Goal: Task Accomplishment & Management: Complete application form

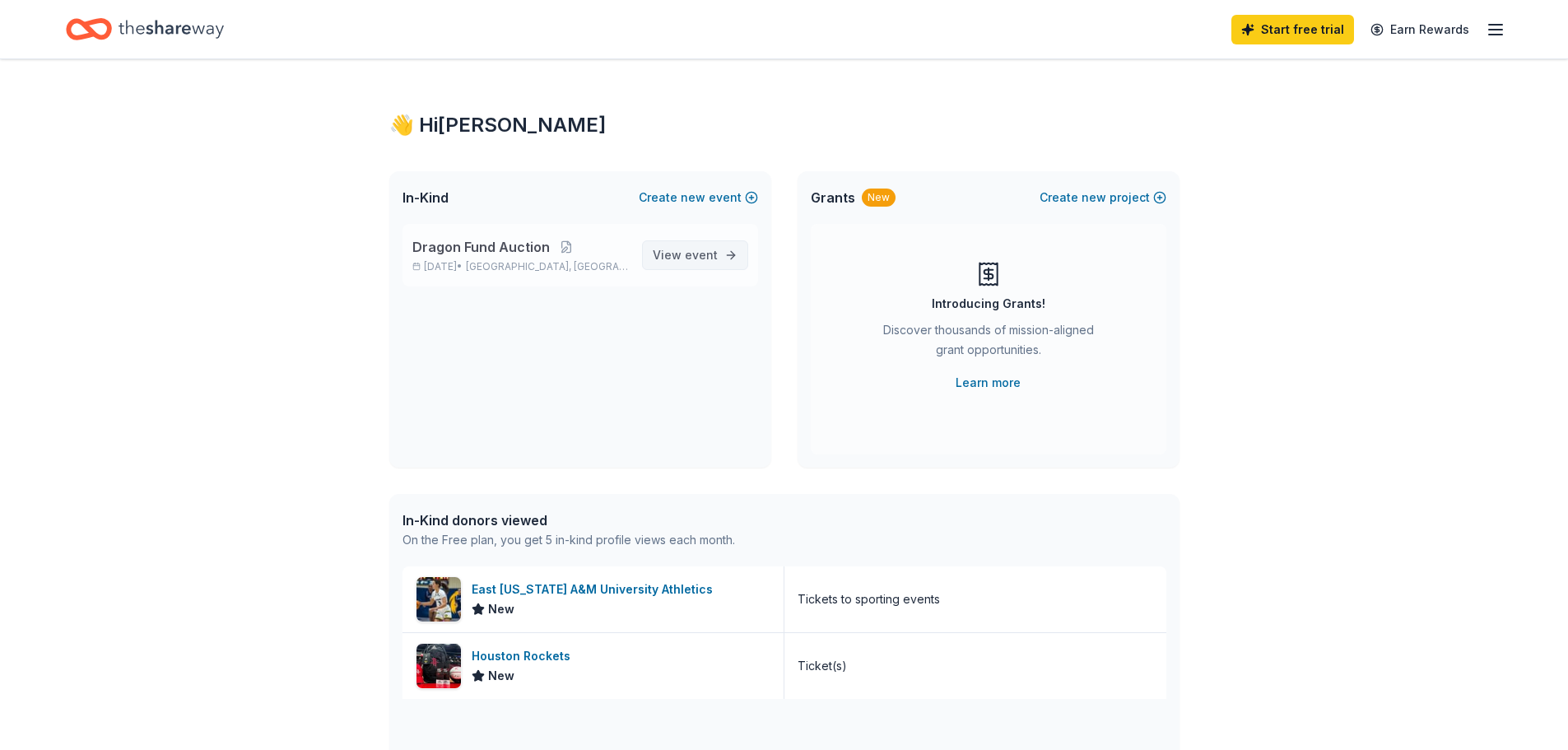
click at [661, 257] on span "View event" at bounding box center [685, 255] width 65 height 20
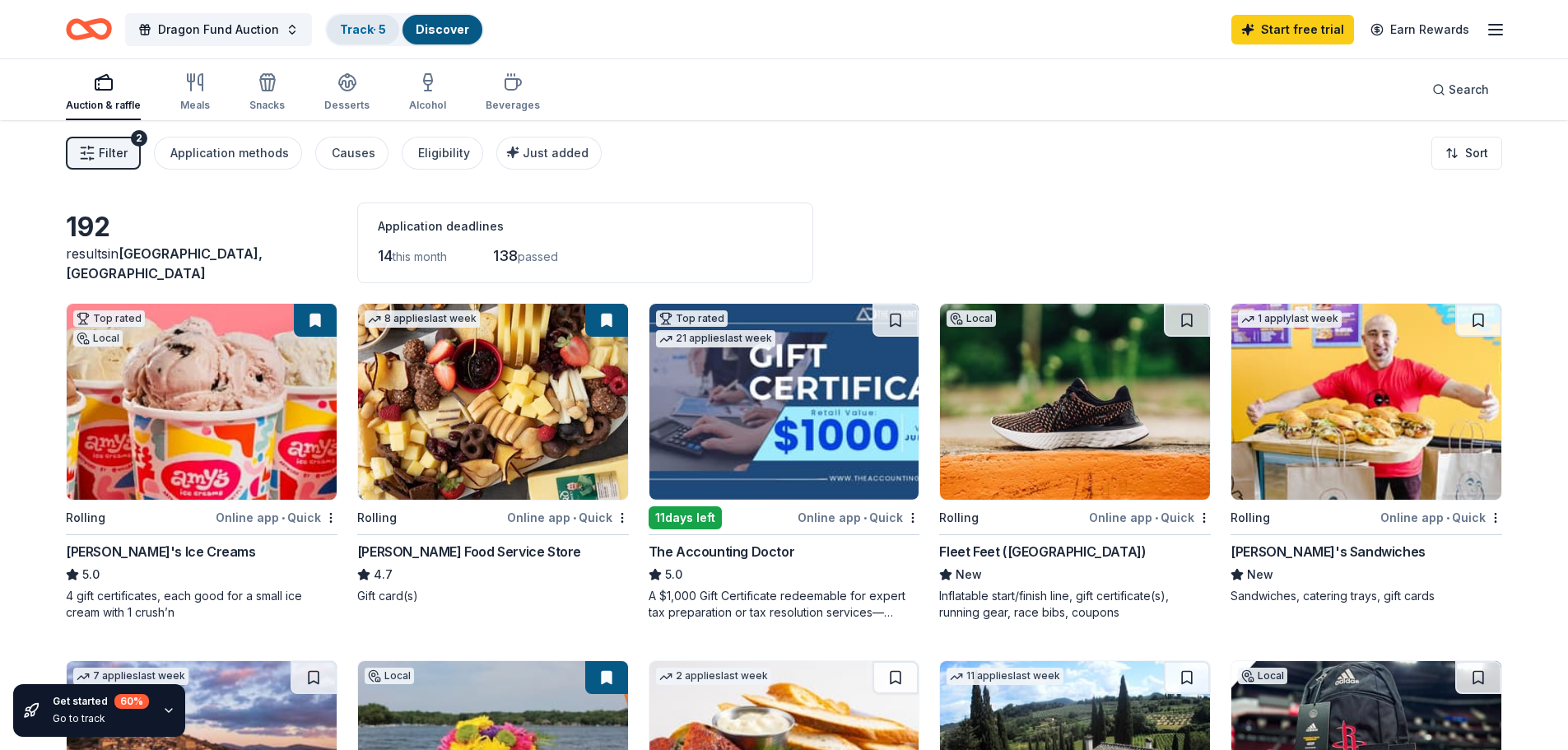
click at [351, 35] on link "Track · 5" at bounding box center [362, 29] width 46 height 14
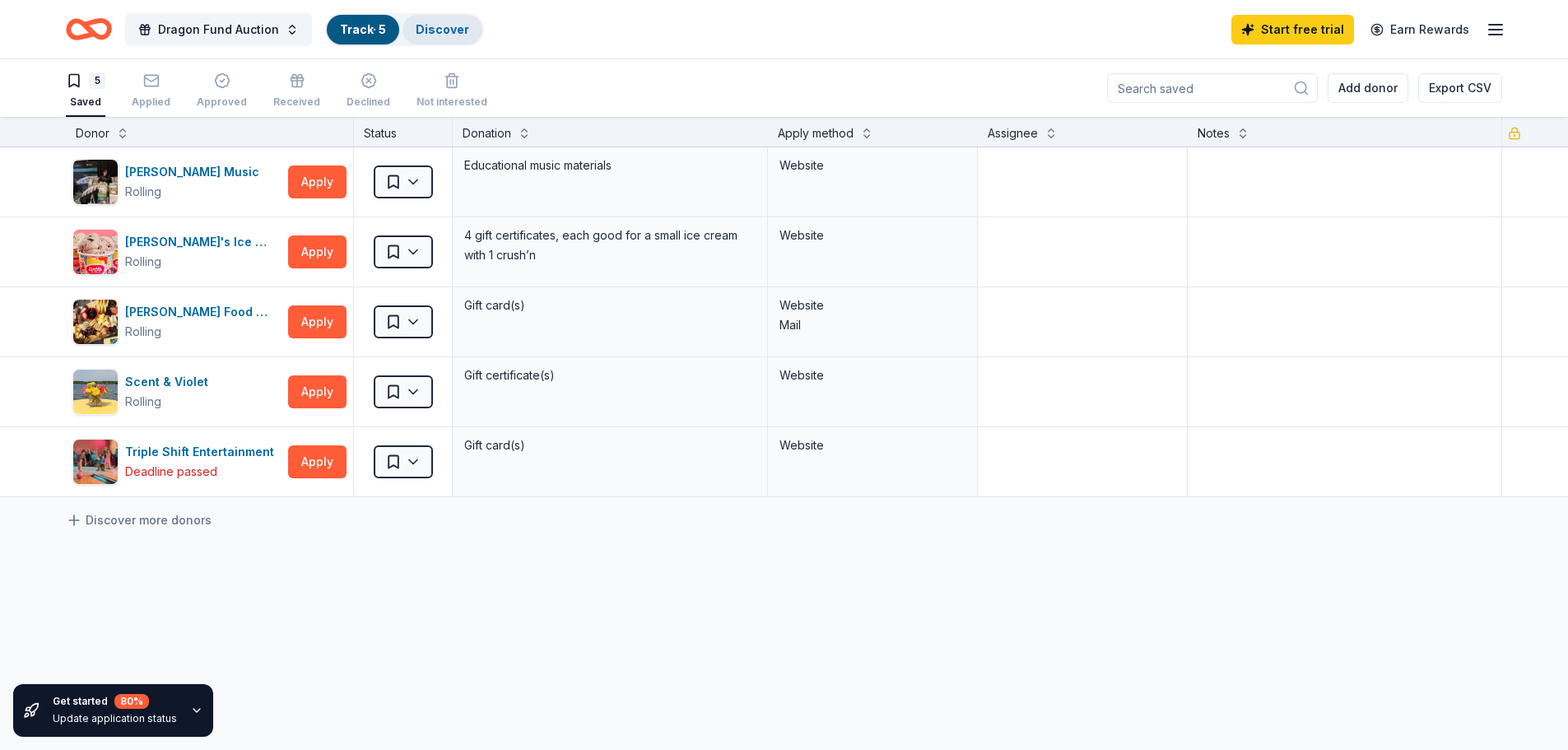
click at [460, 26] on link "Discover" at bounding box center [442, 29] width 54 height 14
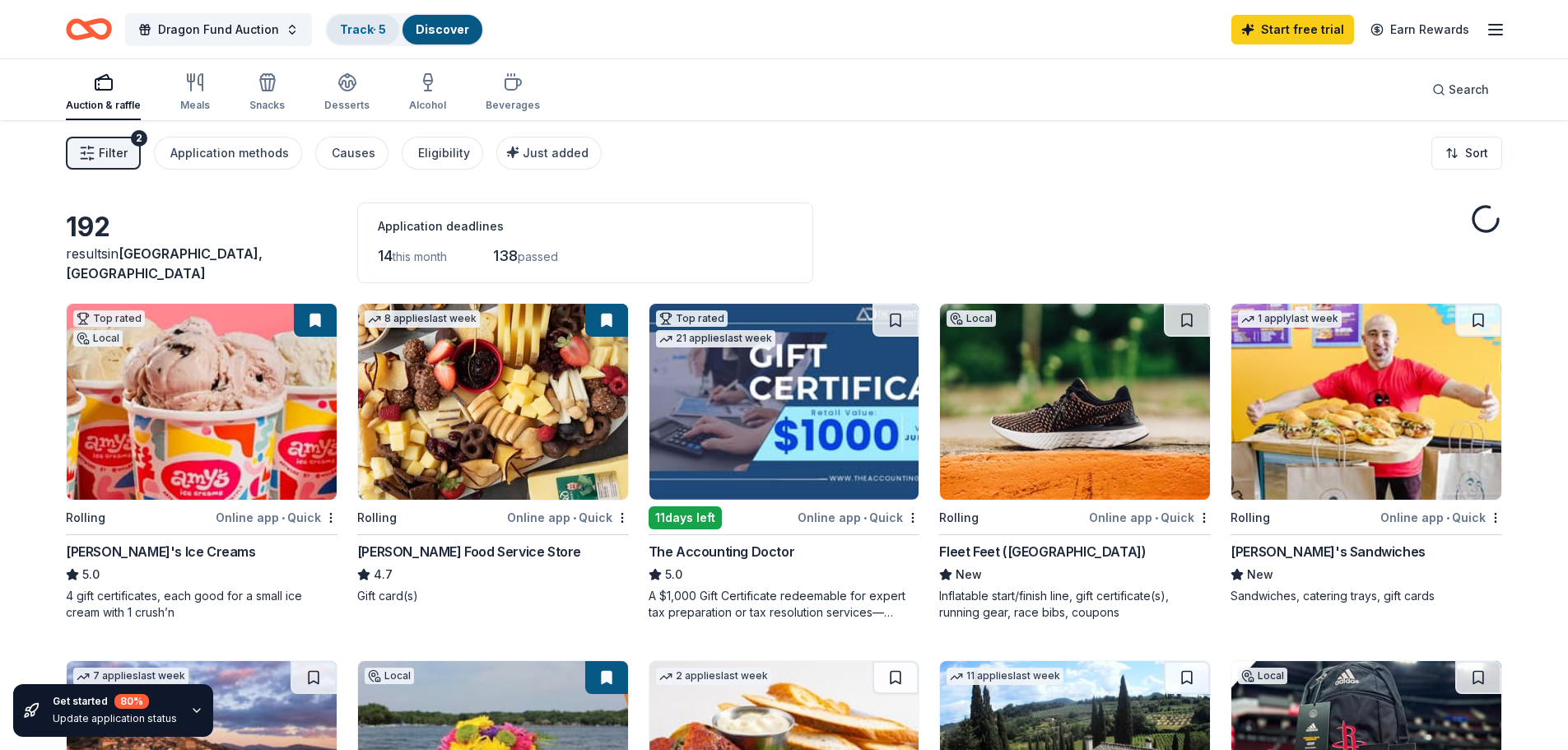
click at [362, 16] on div "Track · 5" at bounding box center [362, 29] width 72 height 30
click at [359, 28] on link "Track · 5" at bounding box center [362, 29] width 46 height 14
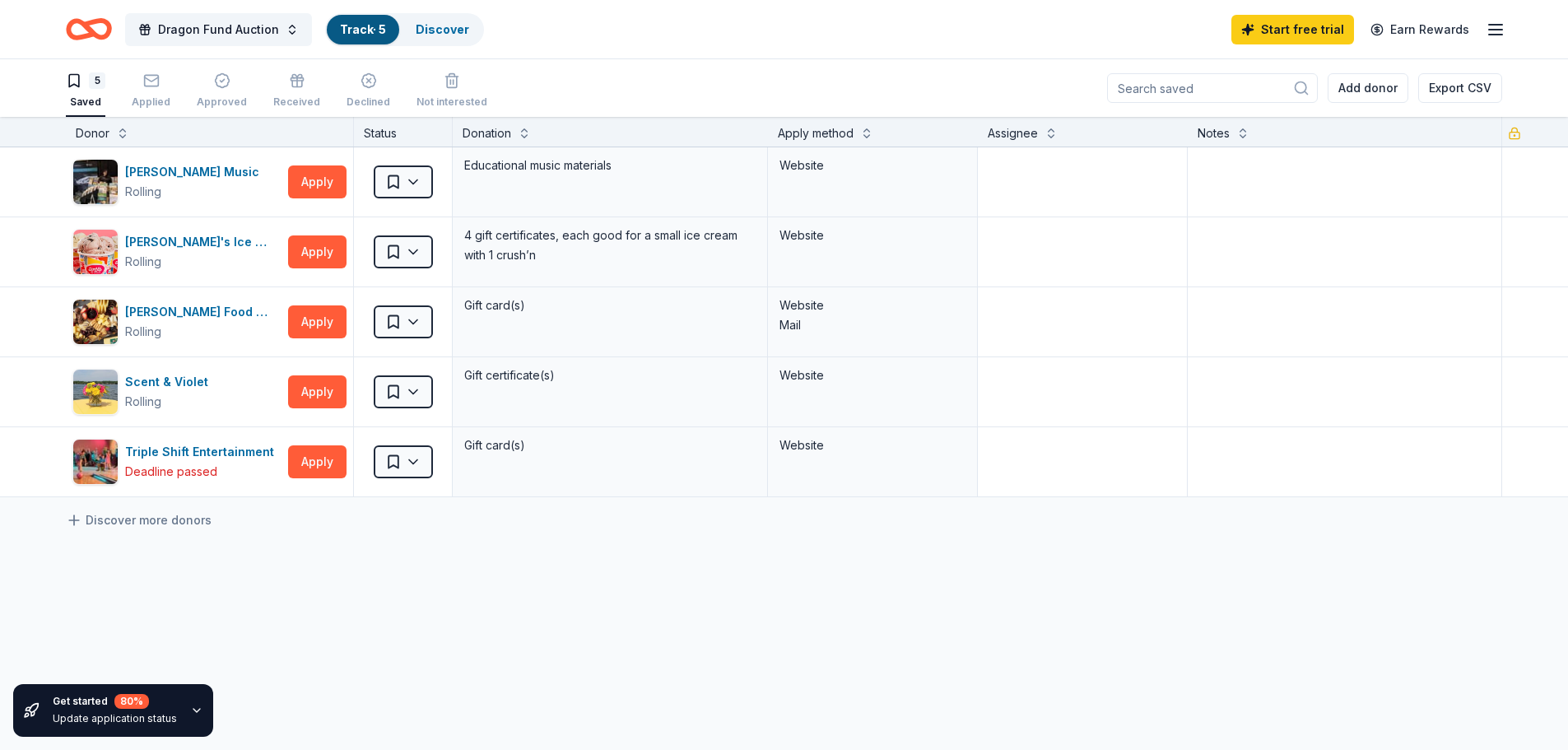
scroll to position [1, 0]
click at [454, 26] on link "Discover" at bounding box center [442, 29] width 54 height 14
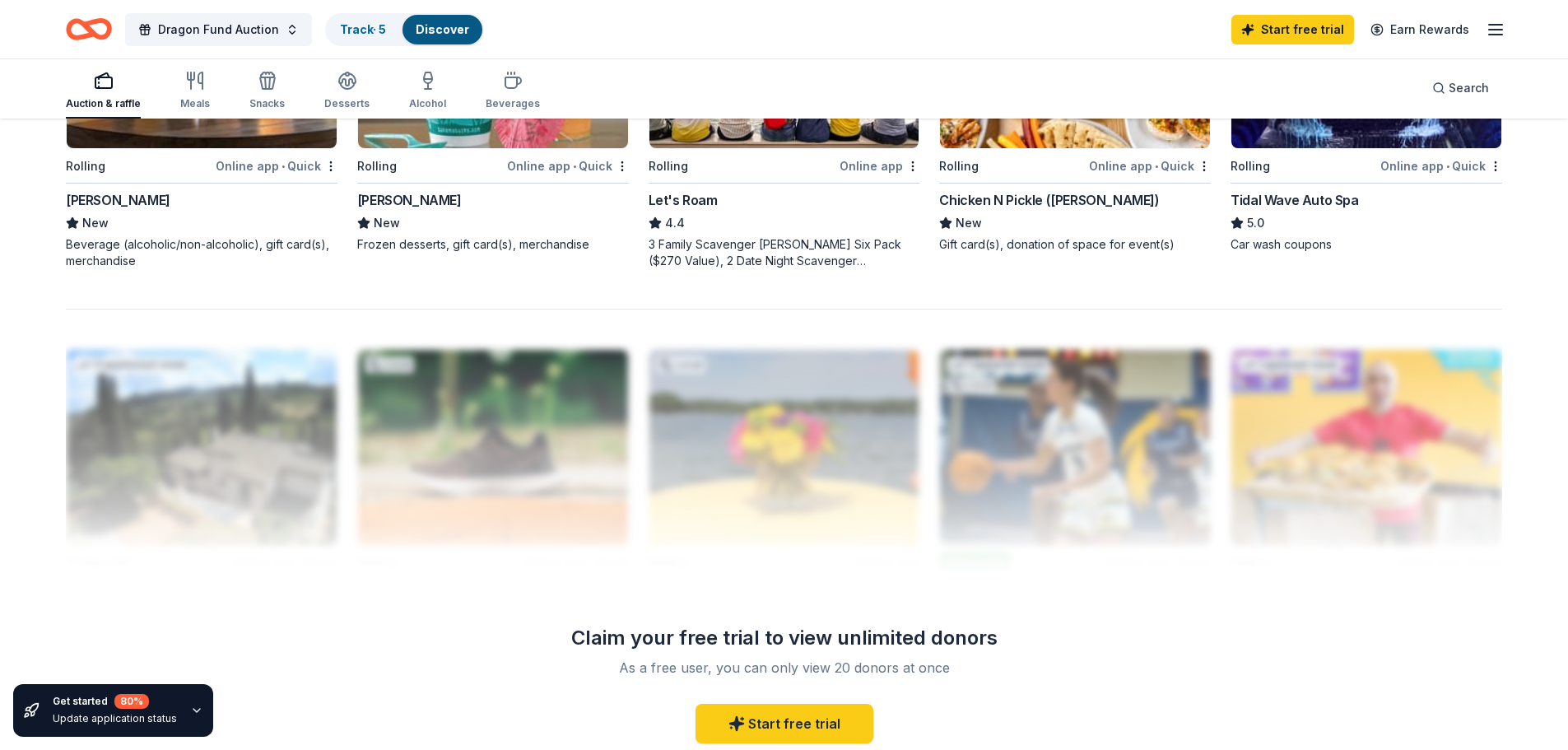
scroll to position [1643, 0]
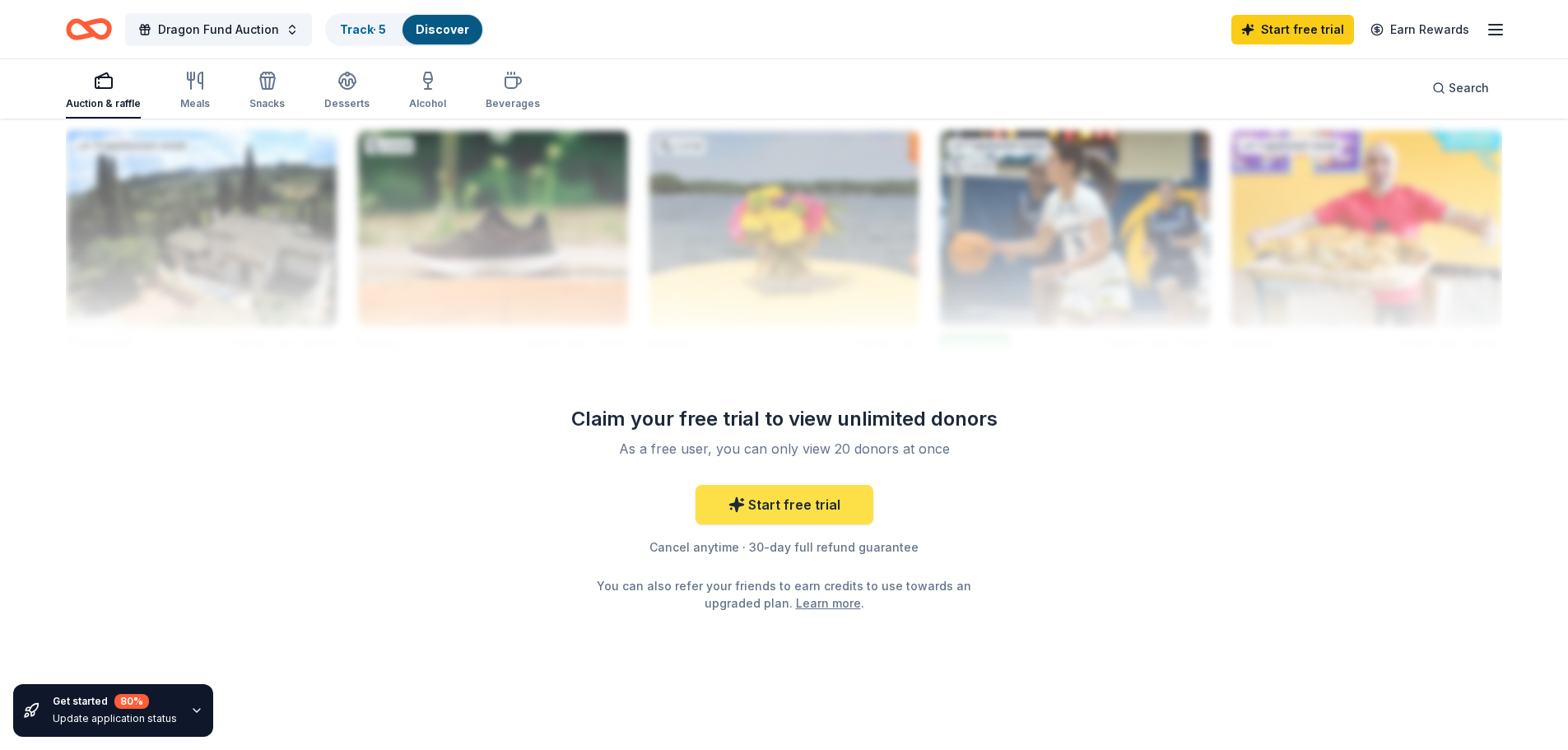
click at [807, 508] on link "Start free trial" at bounding box center [784, 505] width 178 height 39
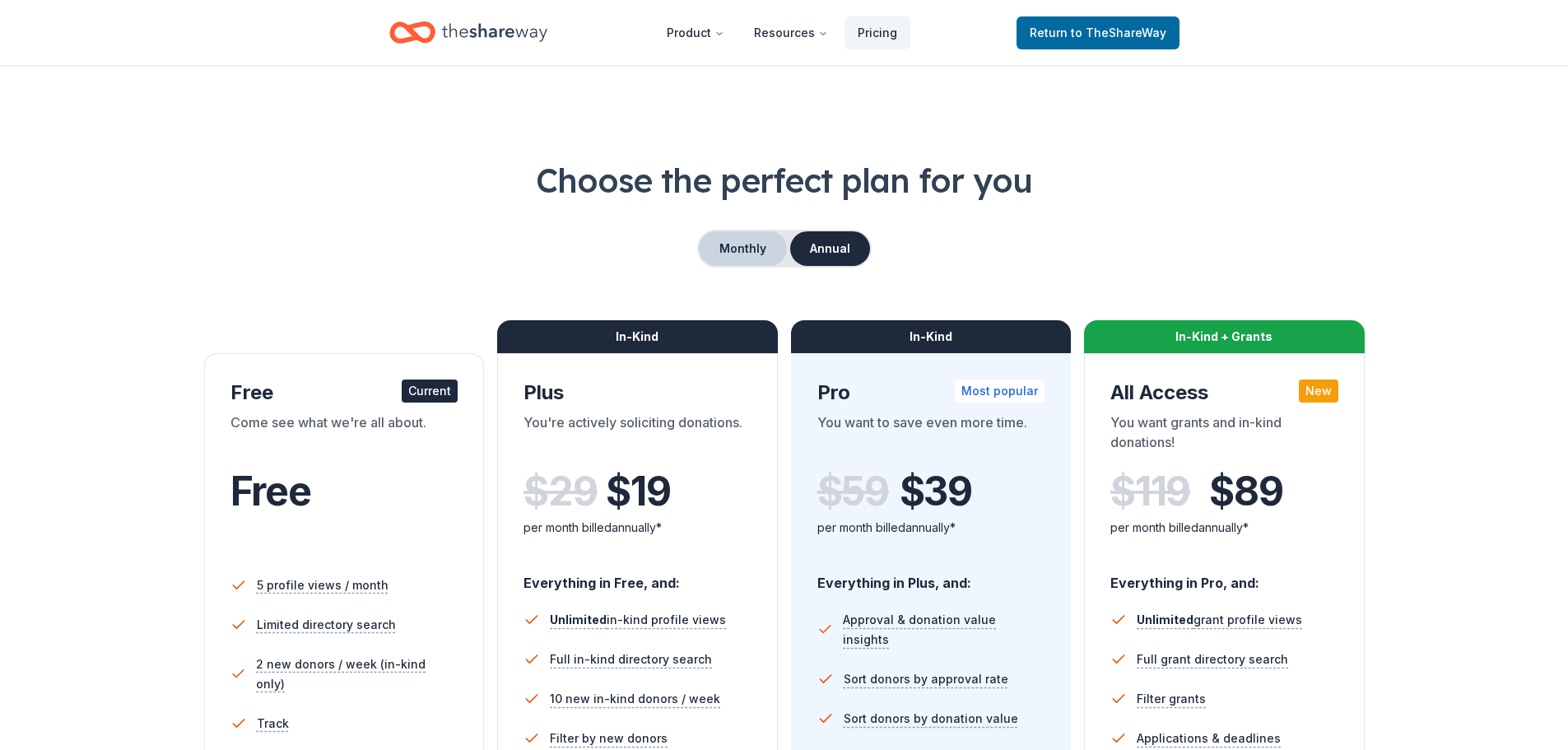
click at [745, 254] on button "Monthly" at bounding box center [742, 249] width 88 height 35
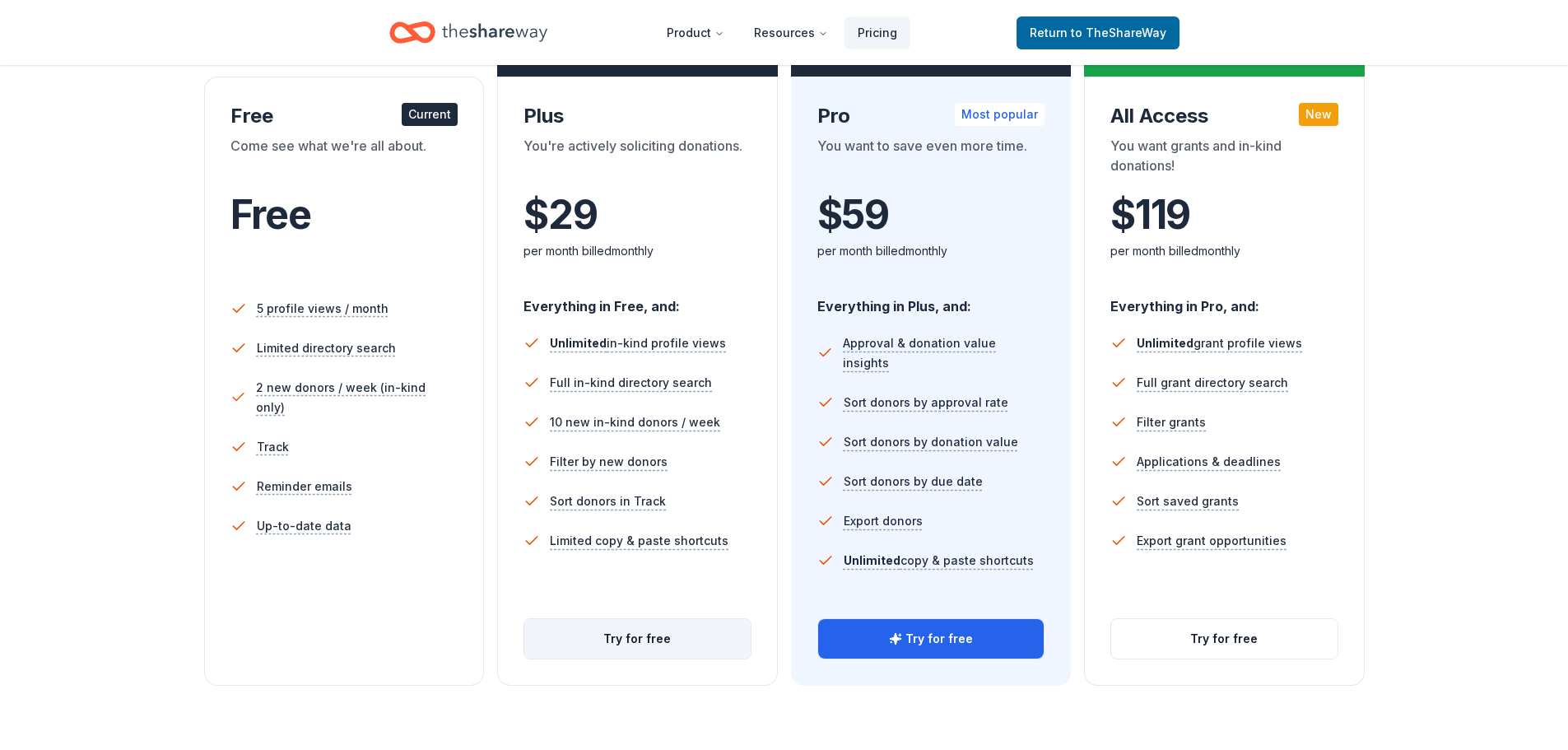
scroll to position [247, 0]
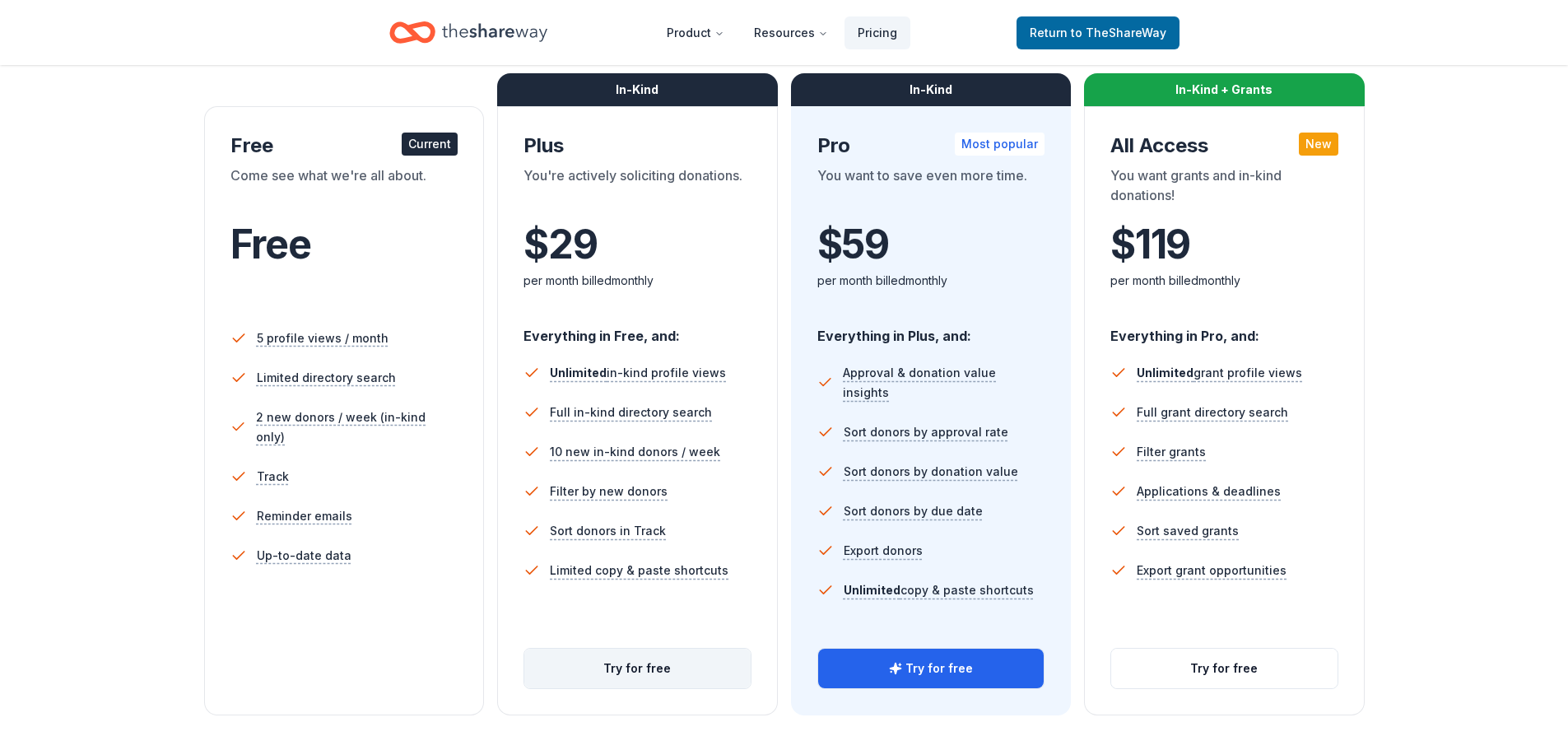
click at [618, 677] on button "Try for free" at bounding box center [637, 668] width 226 height 39
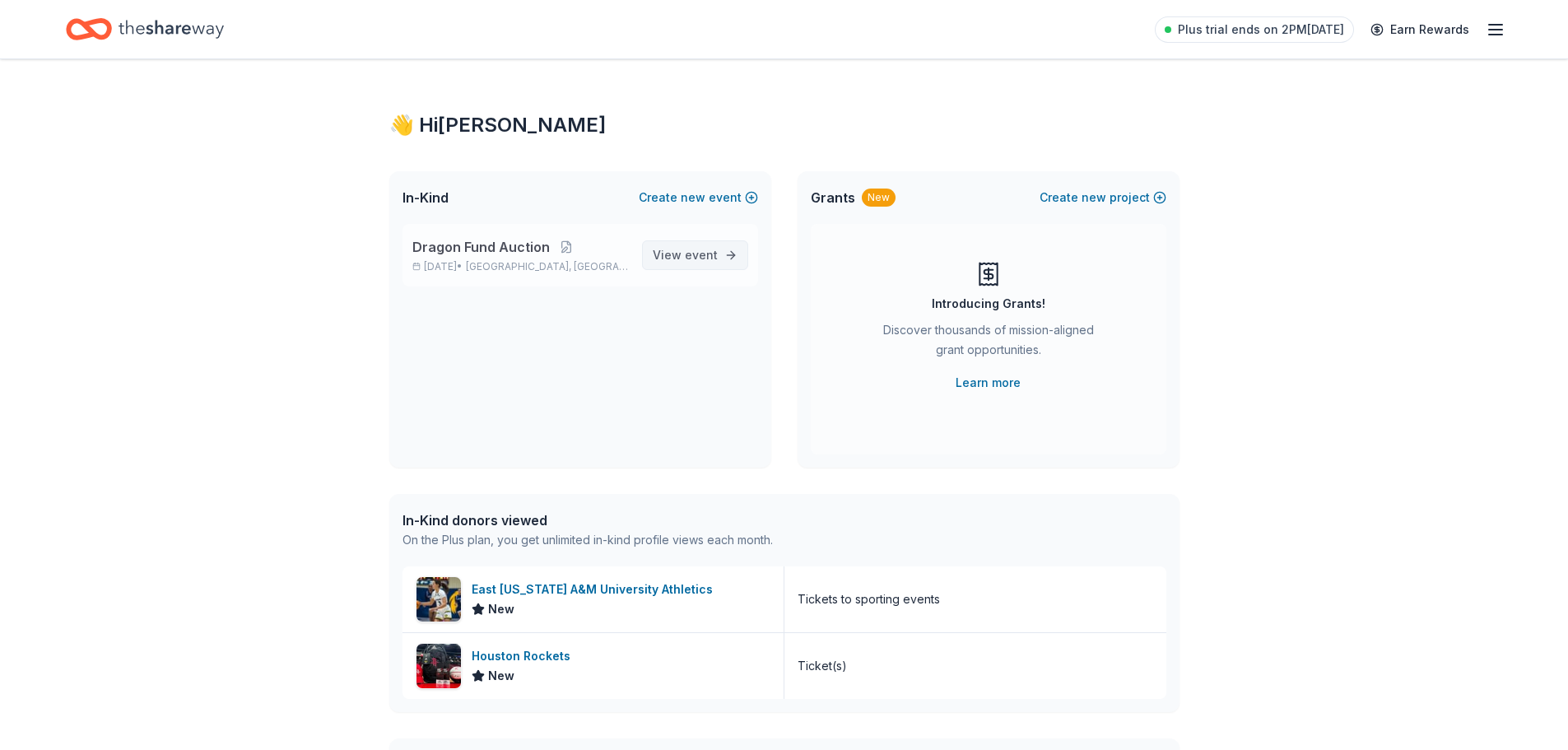
click at [683, 254] on span "View event" at bounding box center [685, 255] width 65 height 20
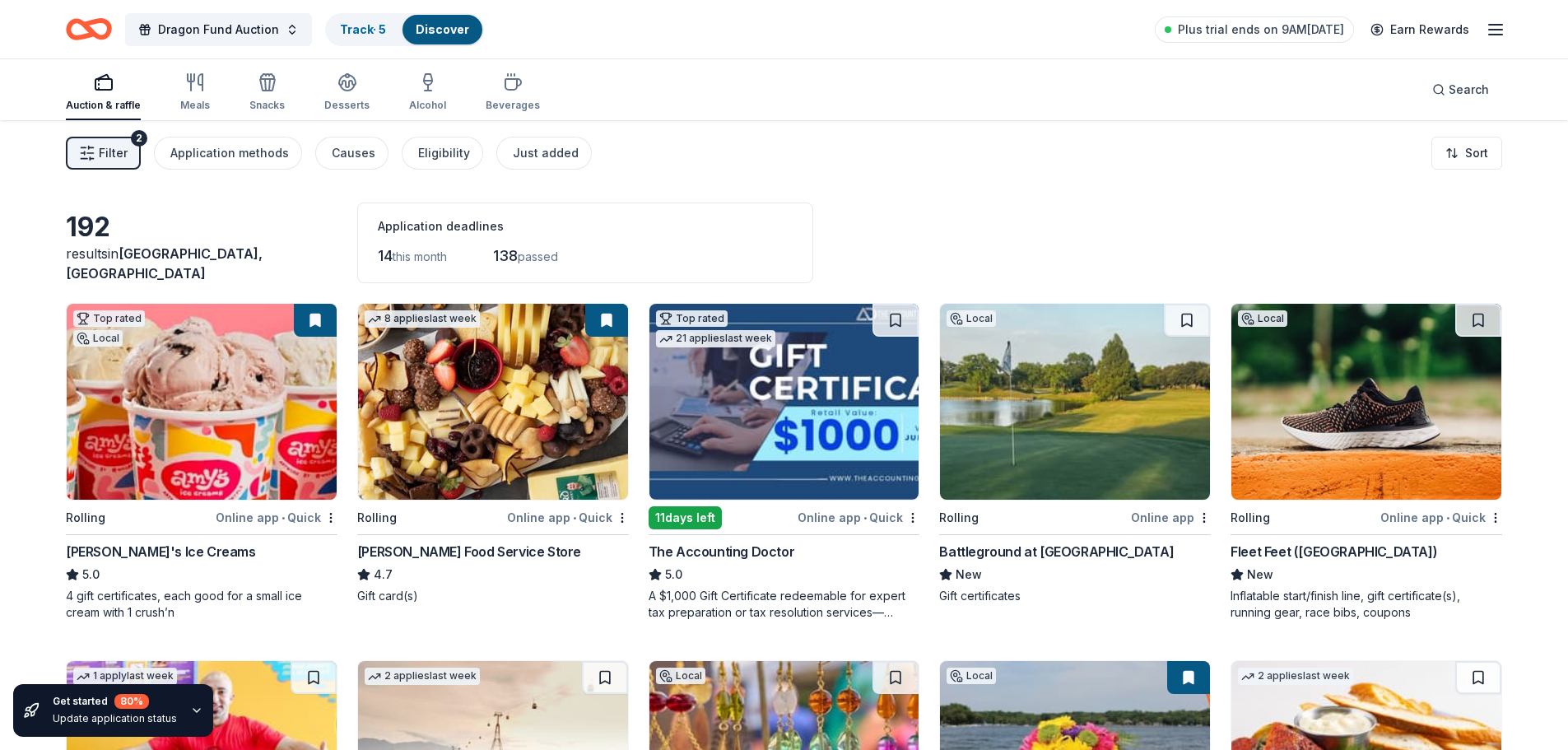
click at [1092, 365] on img at bounding box center [1075, 402] width 270 height 196
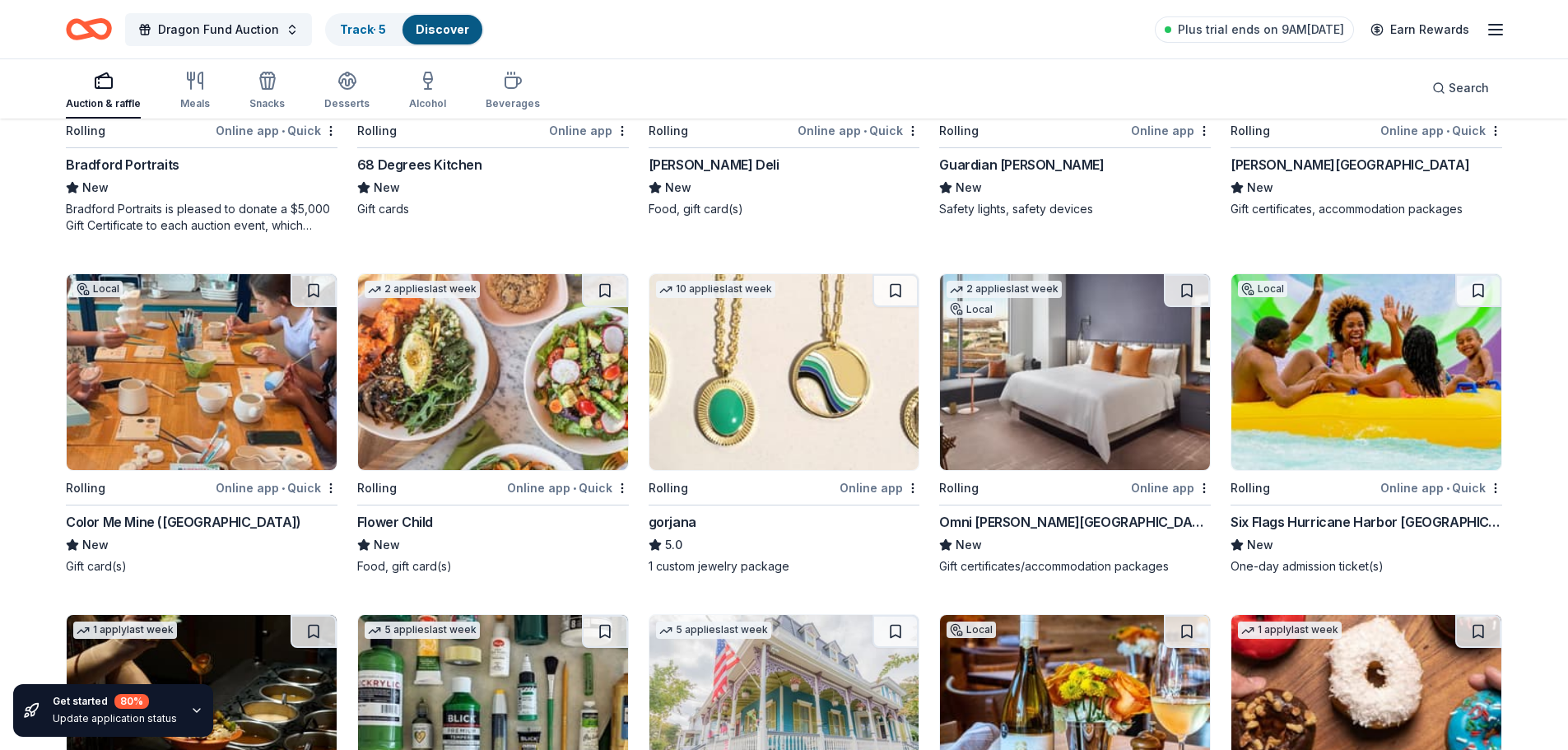
scroll to position [2882, 0]
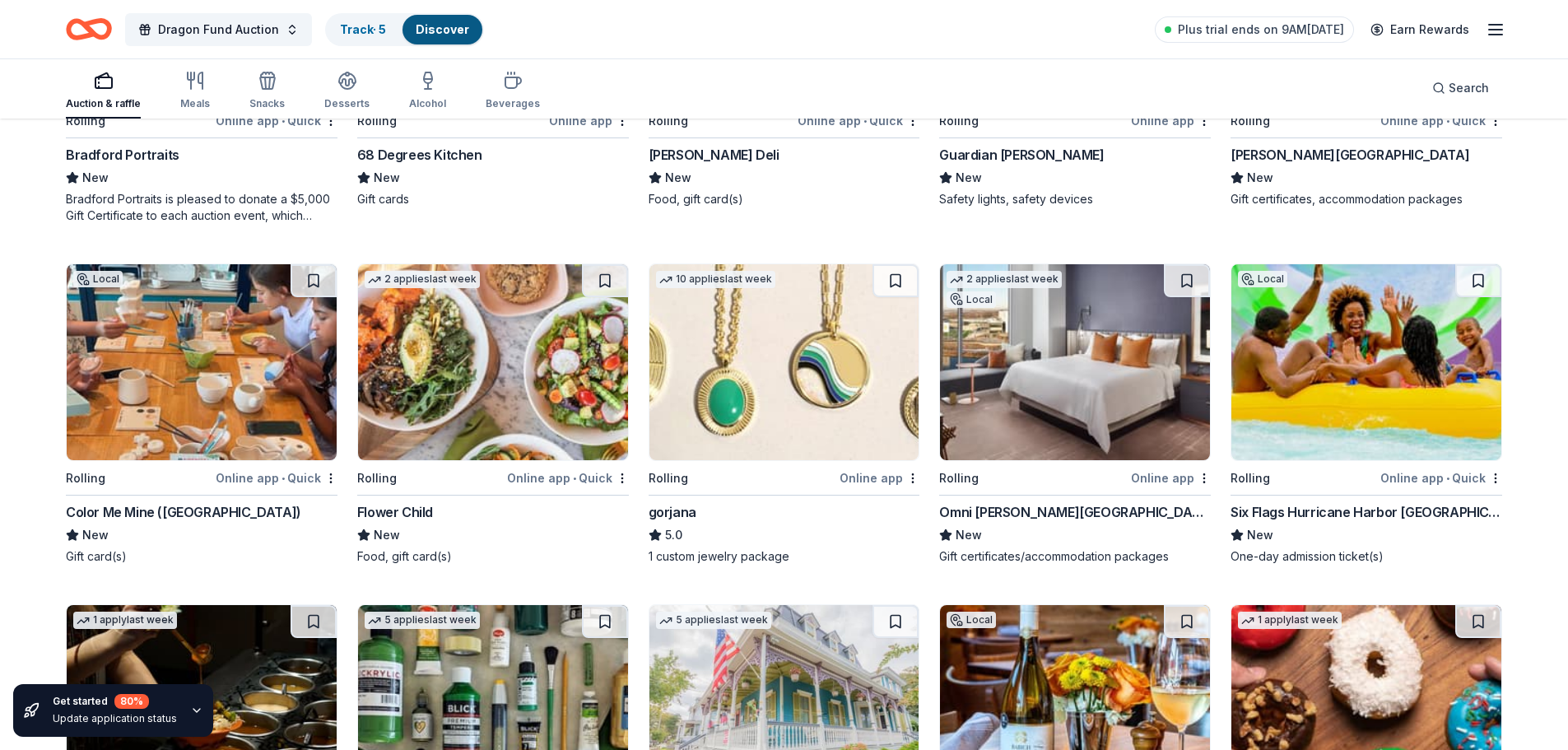
click at [1422, 394] on img at bounding box center [1366, 362] width 270 height 196
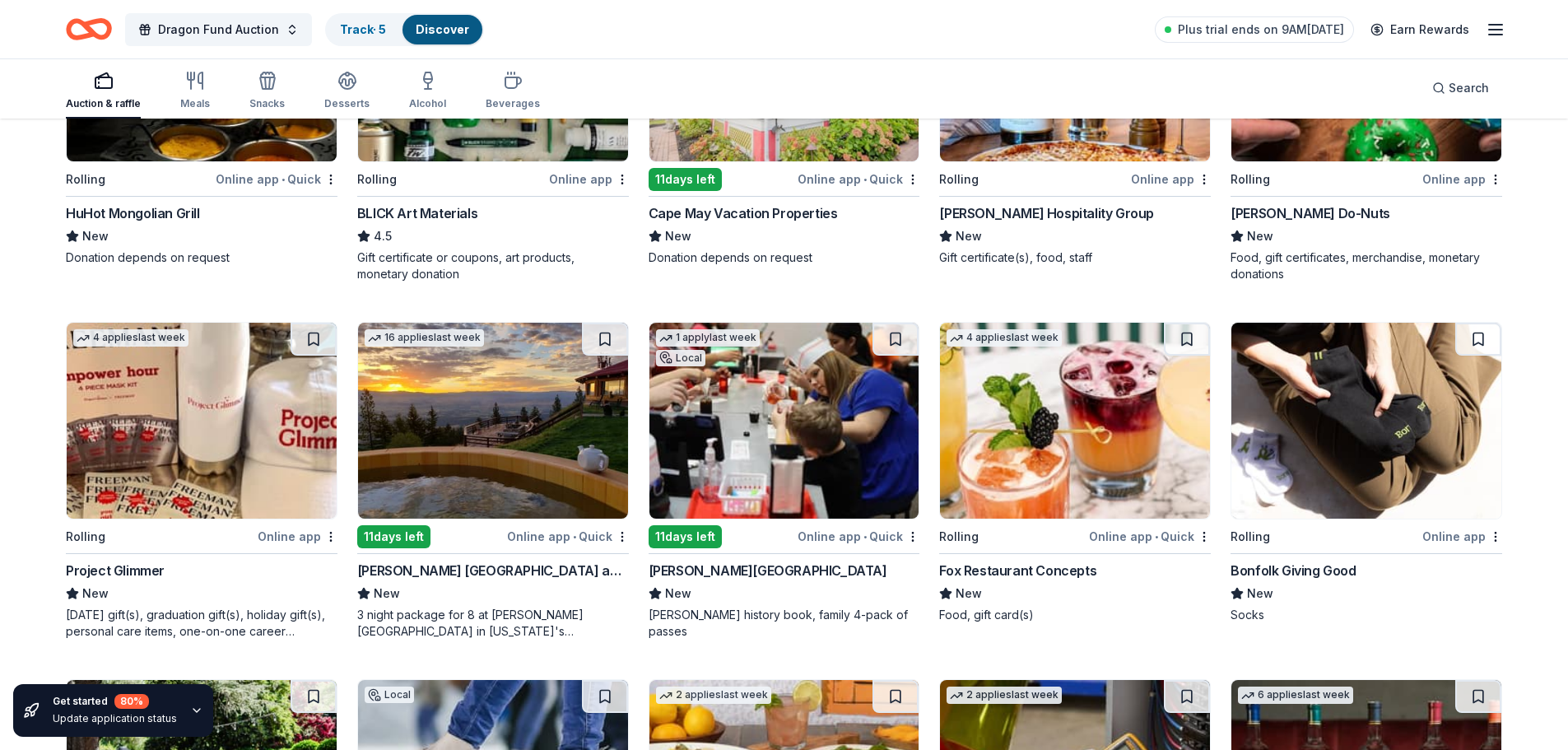
scroll to position [3623, 0]
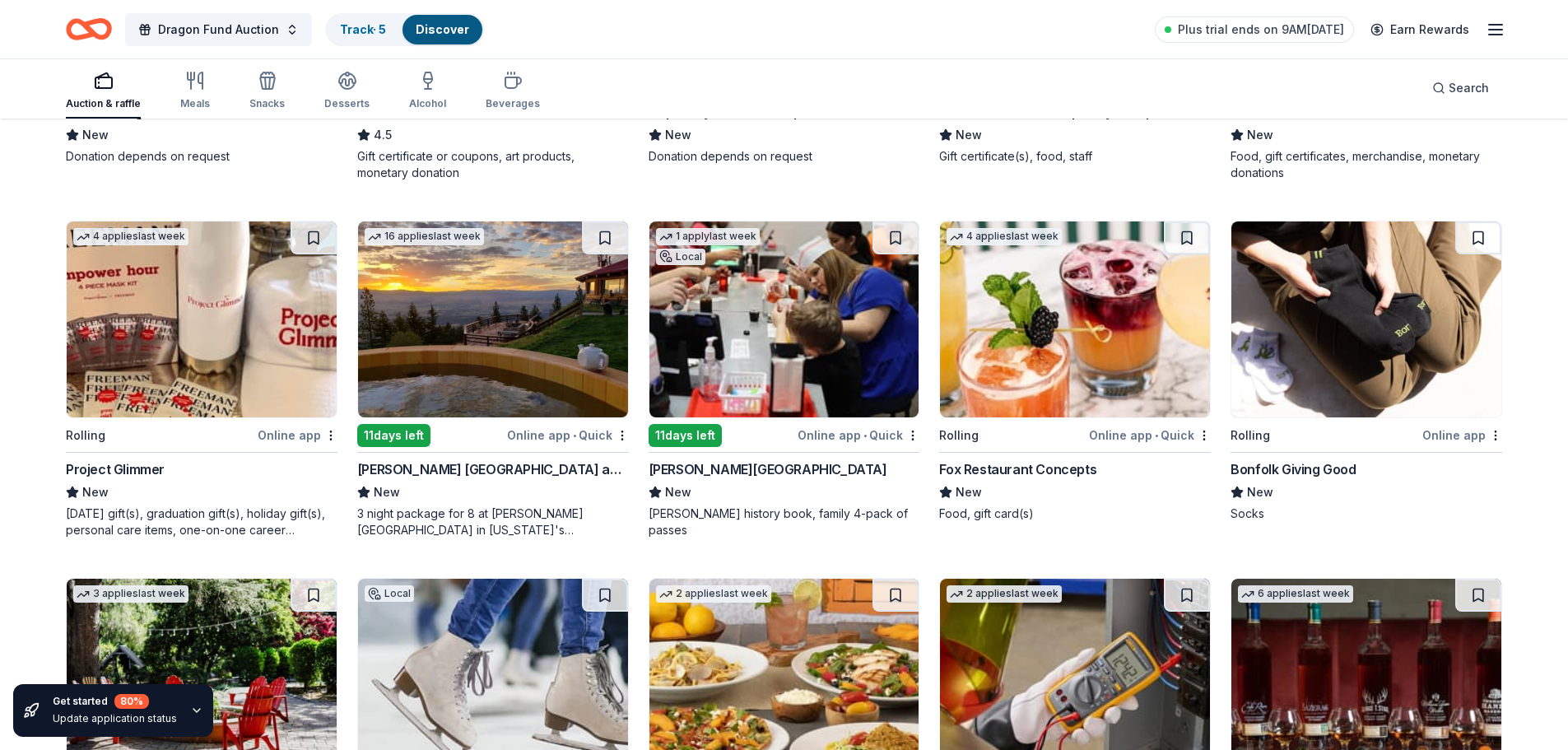
click at [800, 318] on img at bounding box center [784, 319] width 270 height 196
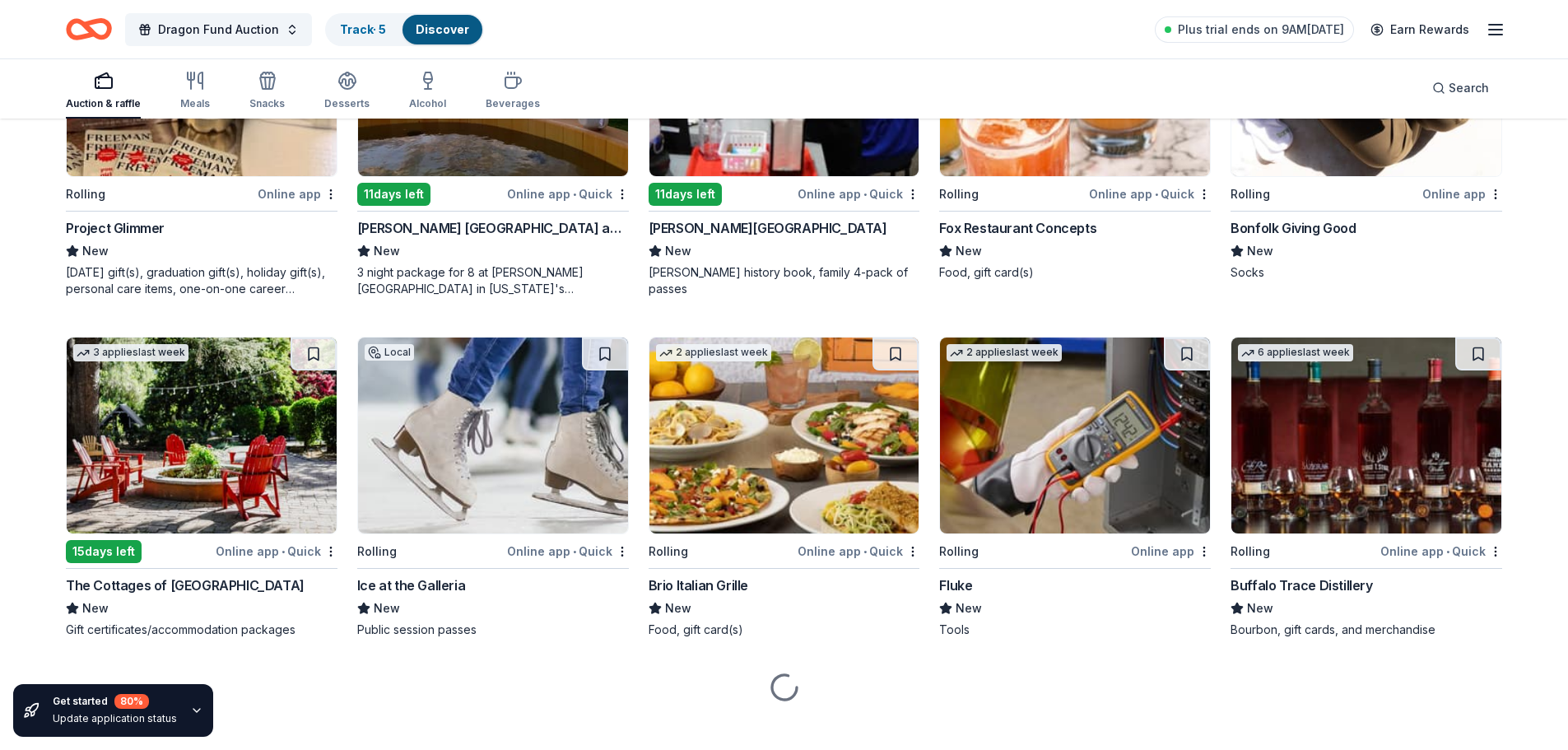
scroll to position [3867, 0]
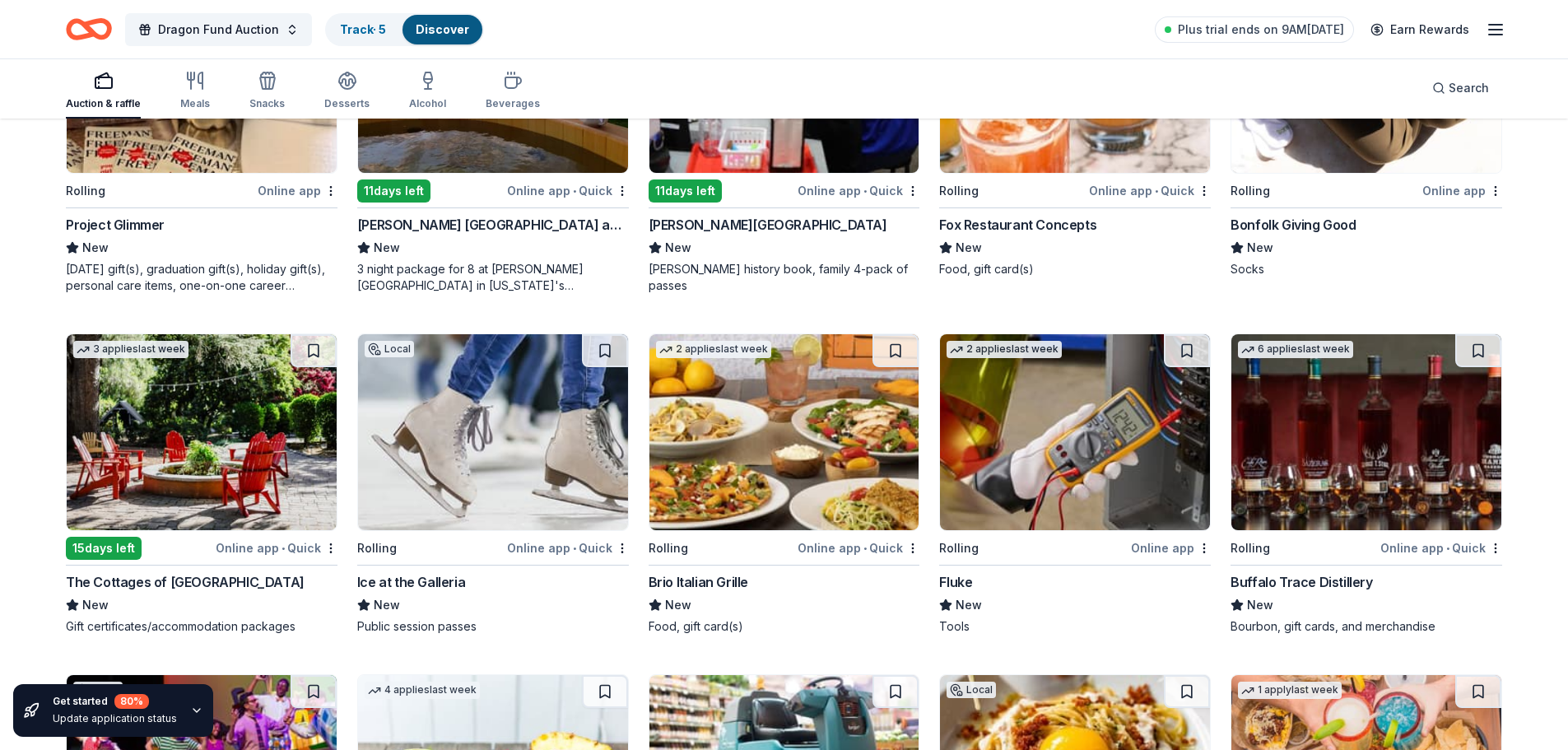
click at [1316, 388] on img at bounding box center [1366, 432] width 270 height 196
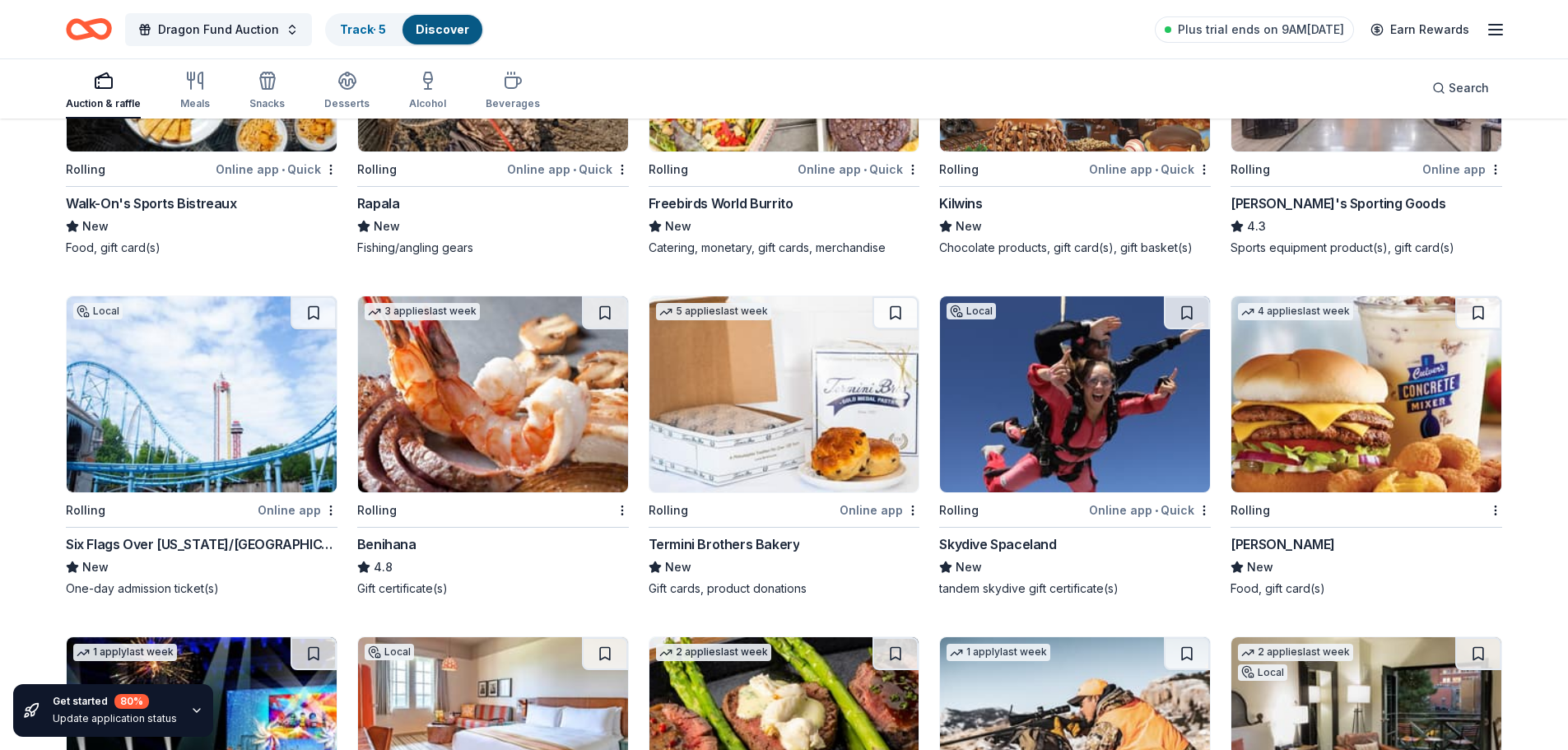
scroll to position [6338, 0]
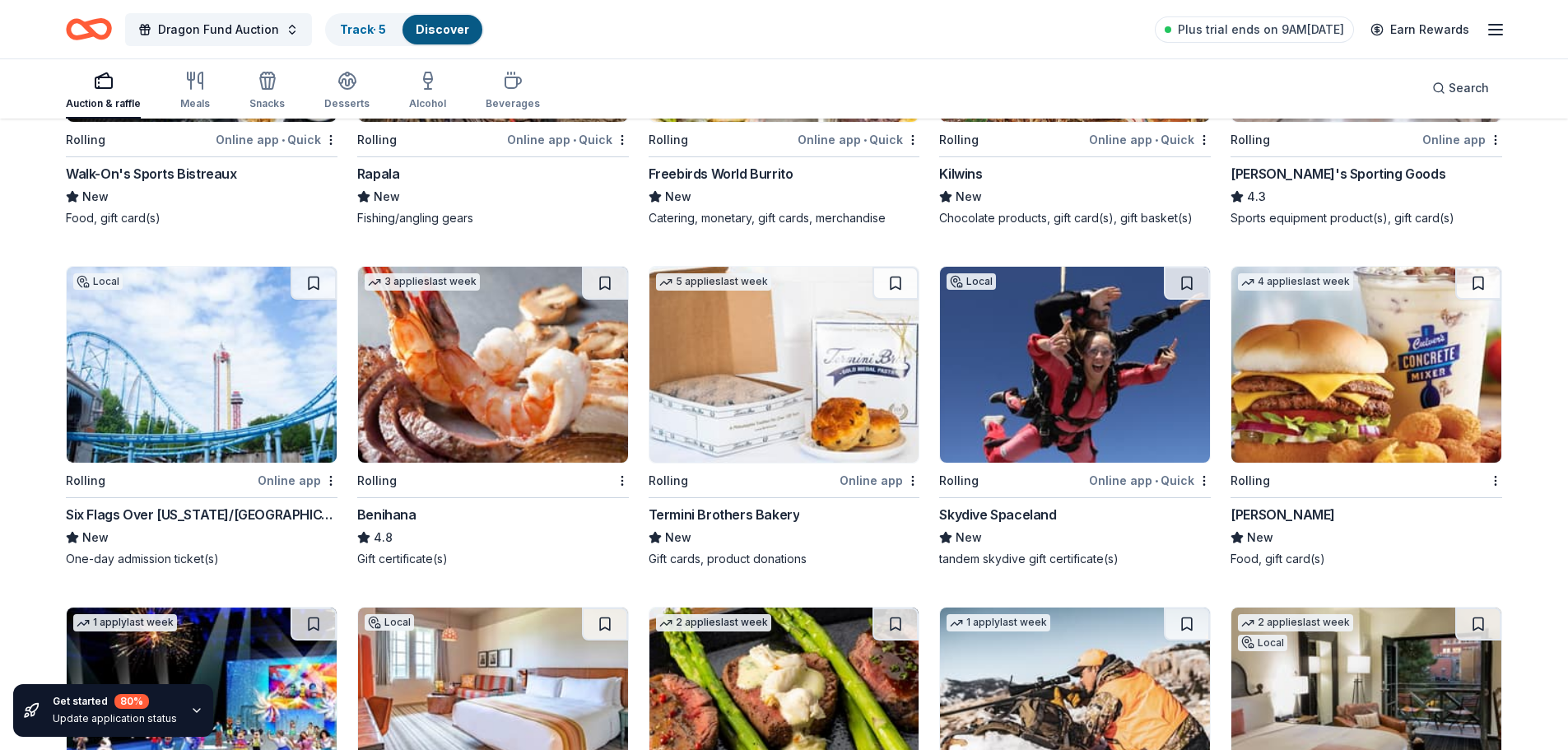
click at [195, 417] on img at bounding box center [201, 364] width 270 height 196
click at [1122, 395] on img at bounding box center [1075, 364] width 270 height 196
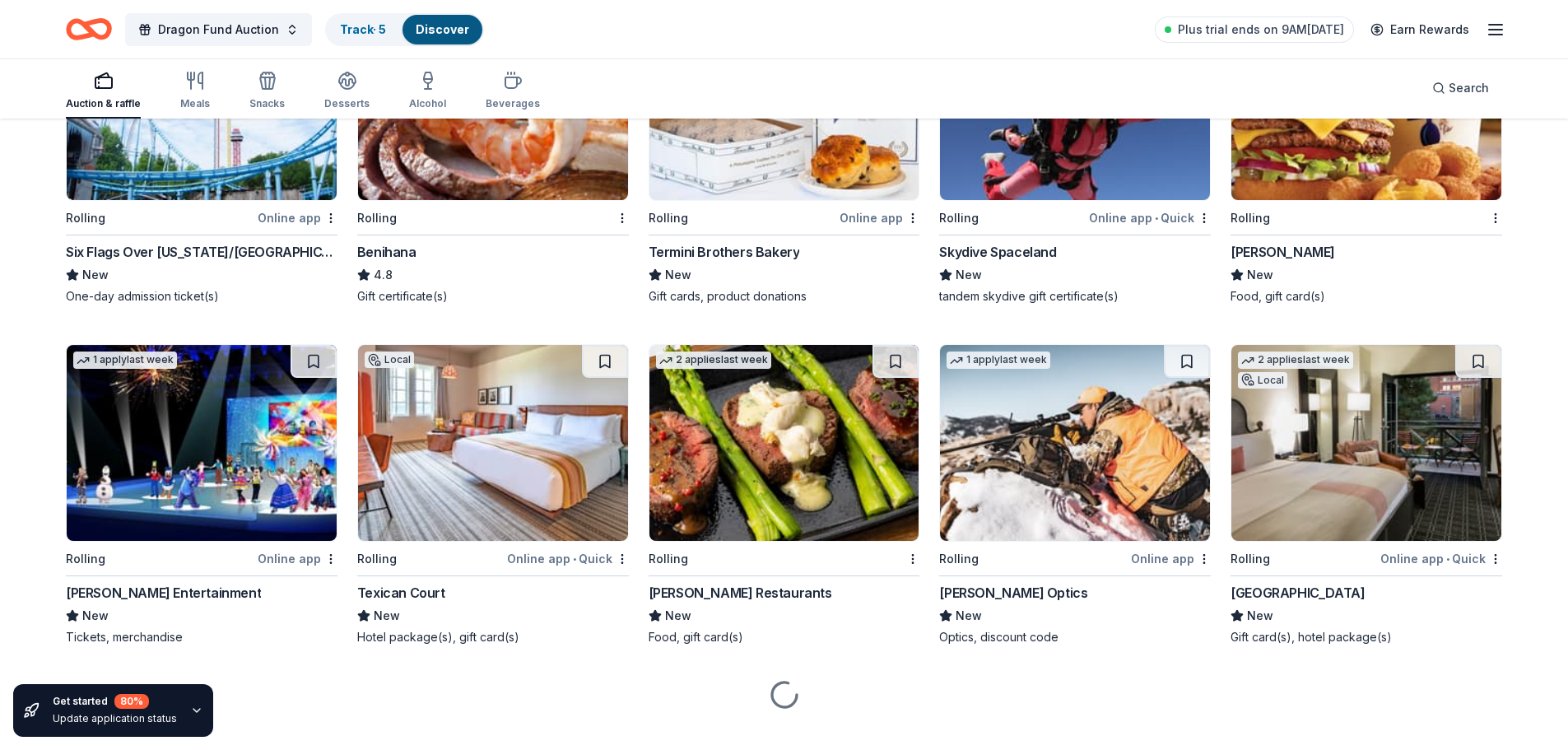
scroll to position [6611, 0]
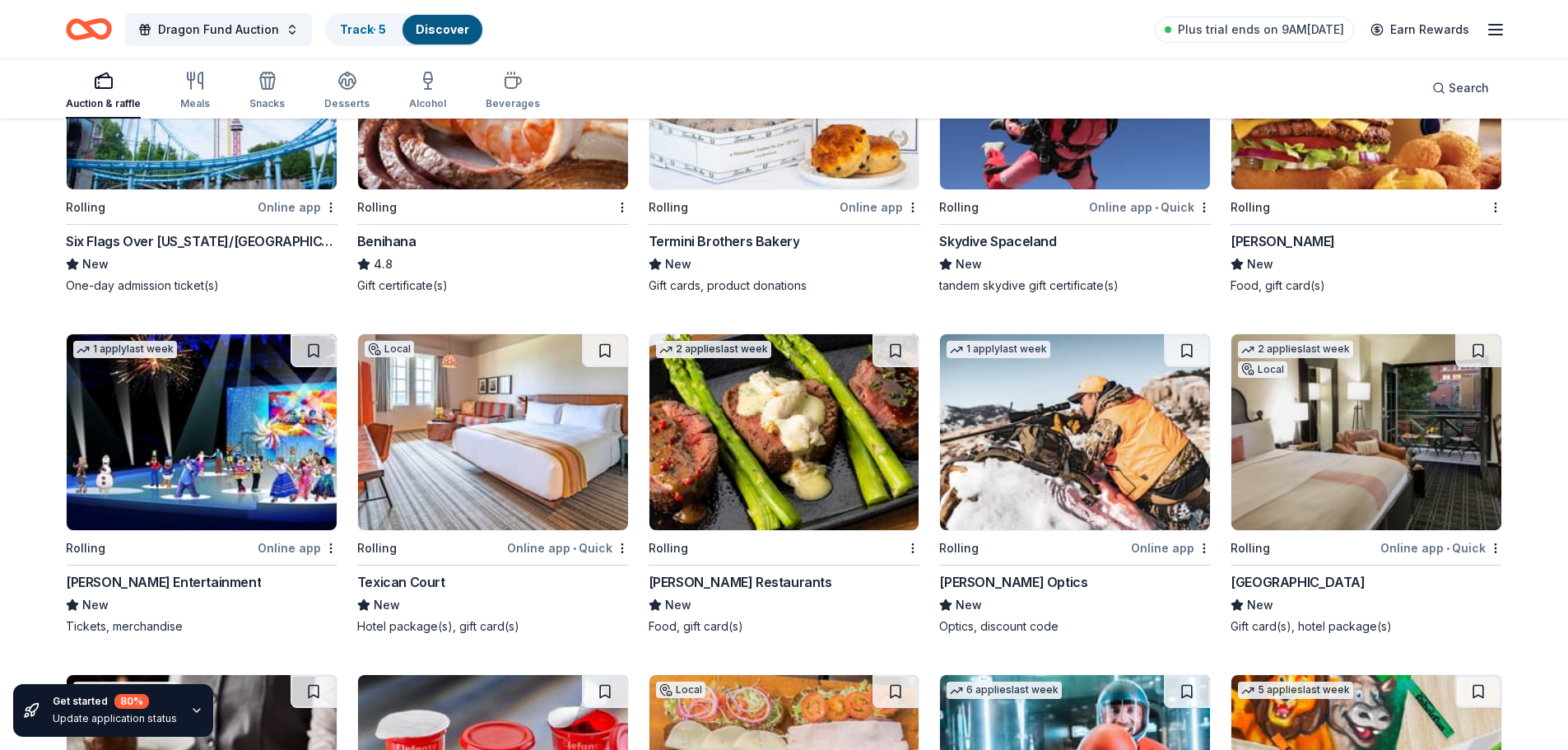
click at [176, 409] on img at bounding box center [201, 432] width 270 height 196
click at [1362, 425] on img at bounding box center [1366, 432] width 270 height 196
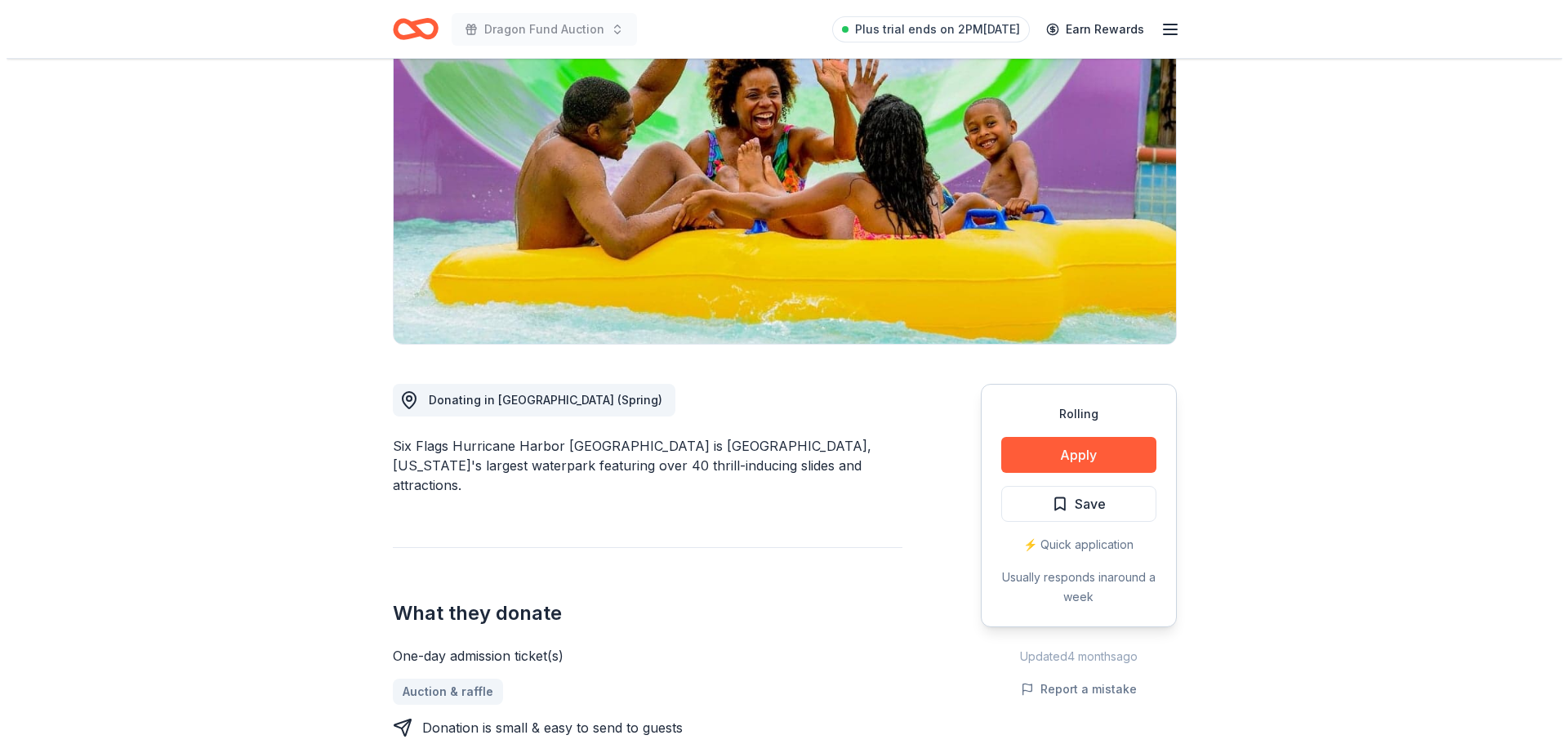
scroll to position [245, 0]
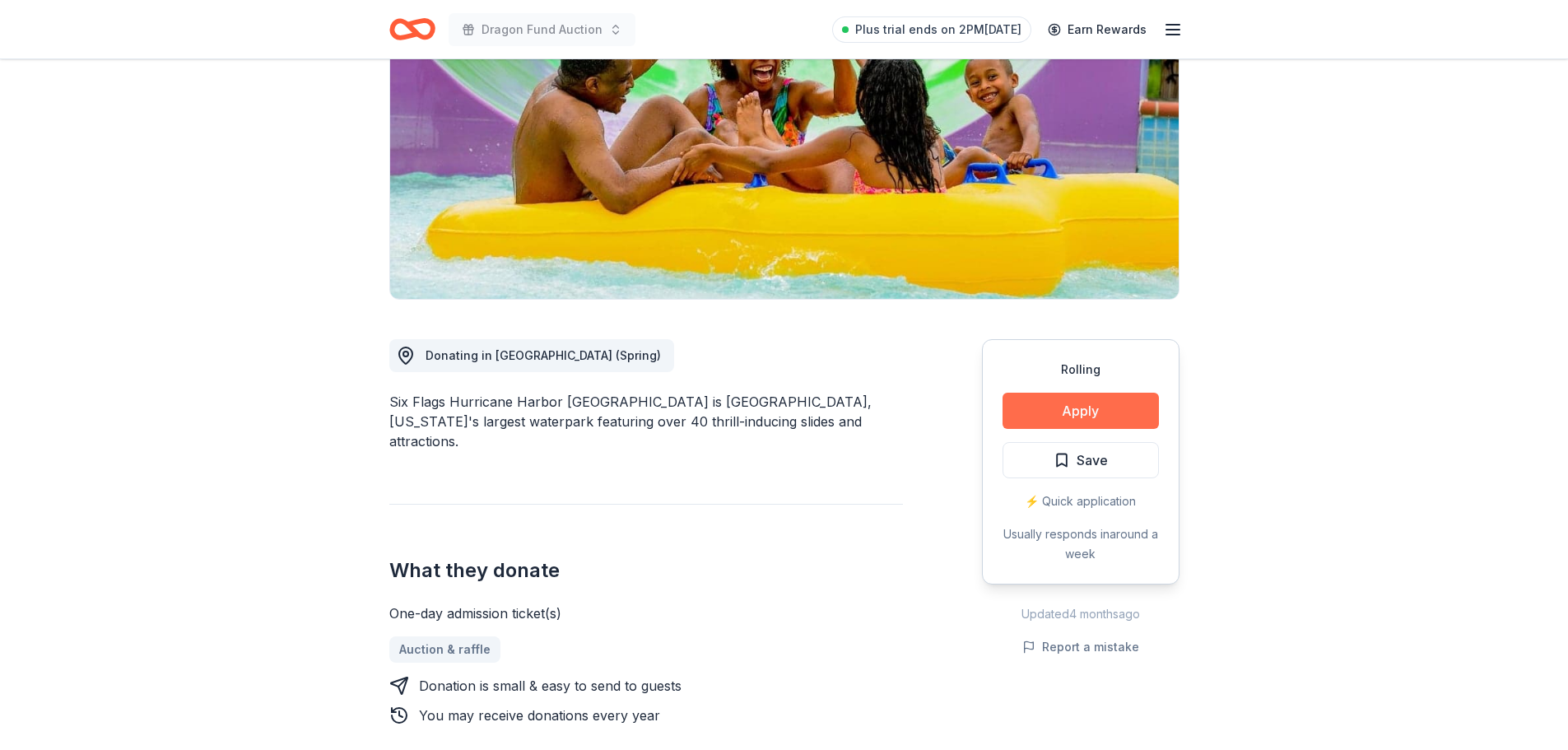
click at [1131, 392] on button "Apply" at bounding box center [1080, 410] width 157 height 37
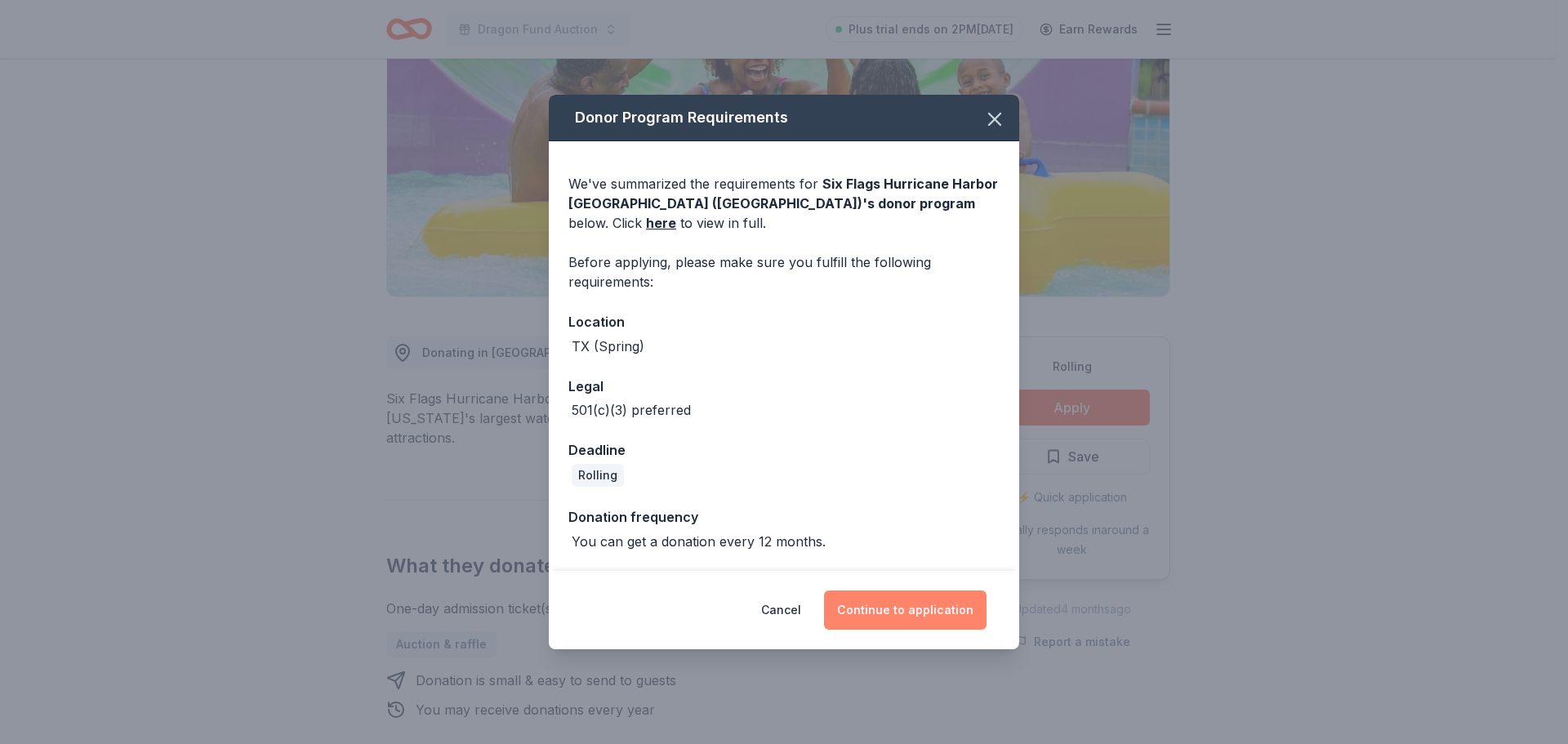
click at [869, 600] on button "Continue to application" at bounding box center [905, 610] width 162 height 39
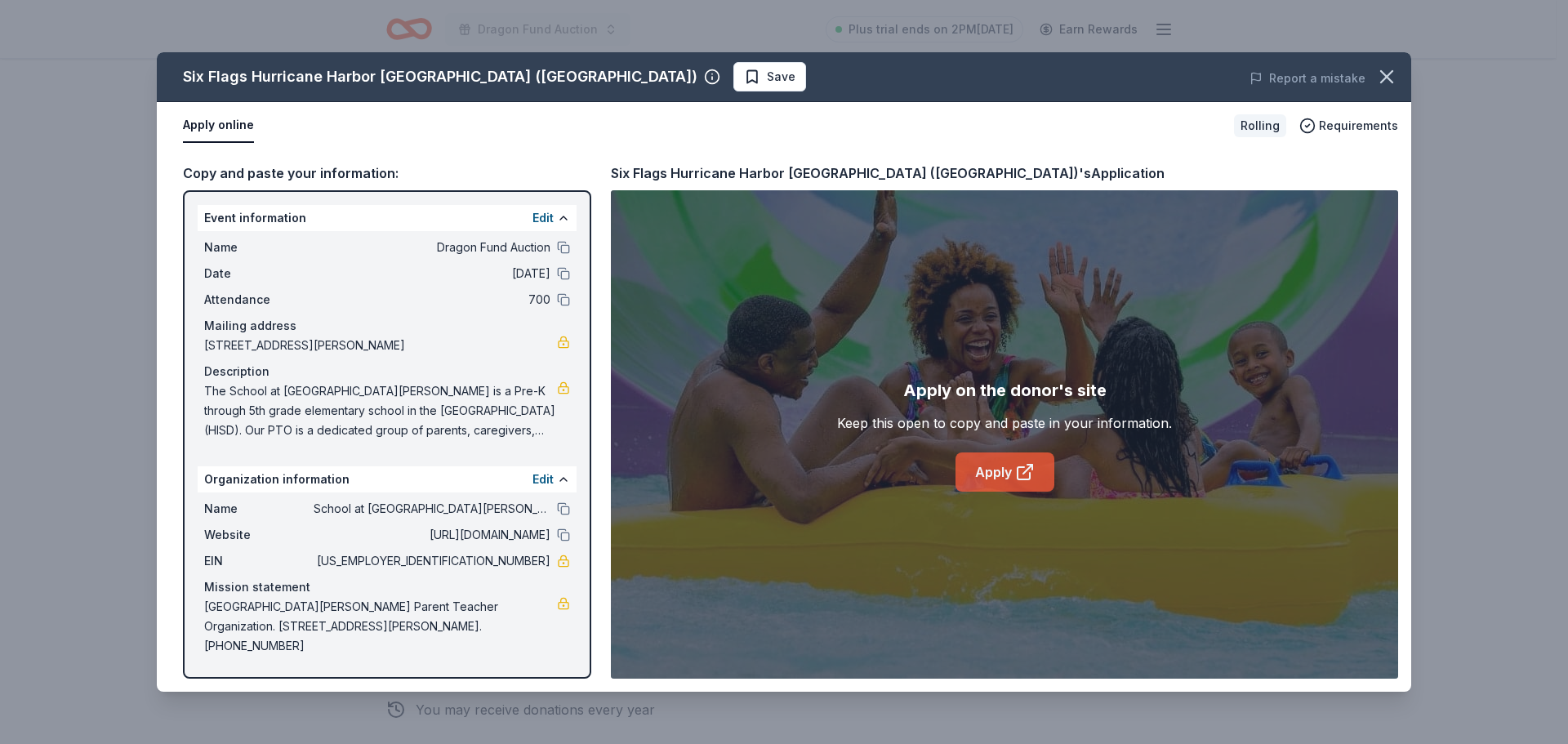
click at [990, 473] on link "Apply" at bounding box center [1005, 472] width 99 height 39
click at [1003, 475] on link "Apply" at bounding box center [1005, 472] width 99 height 39
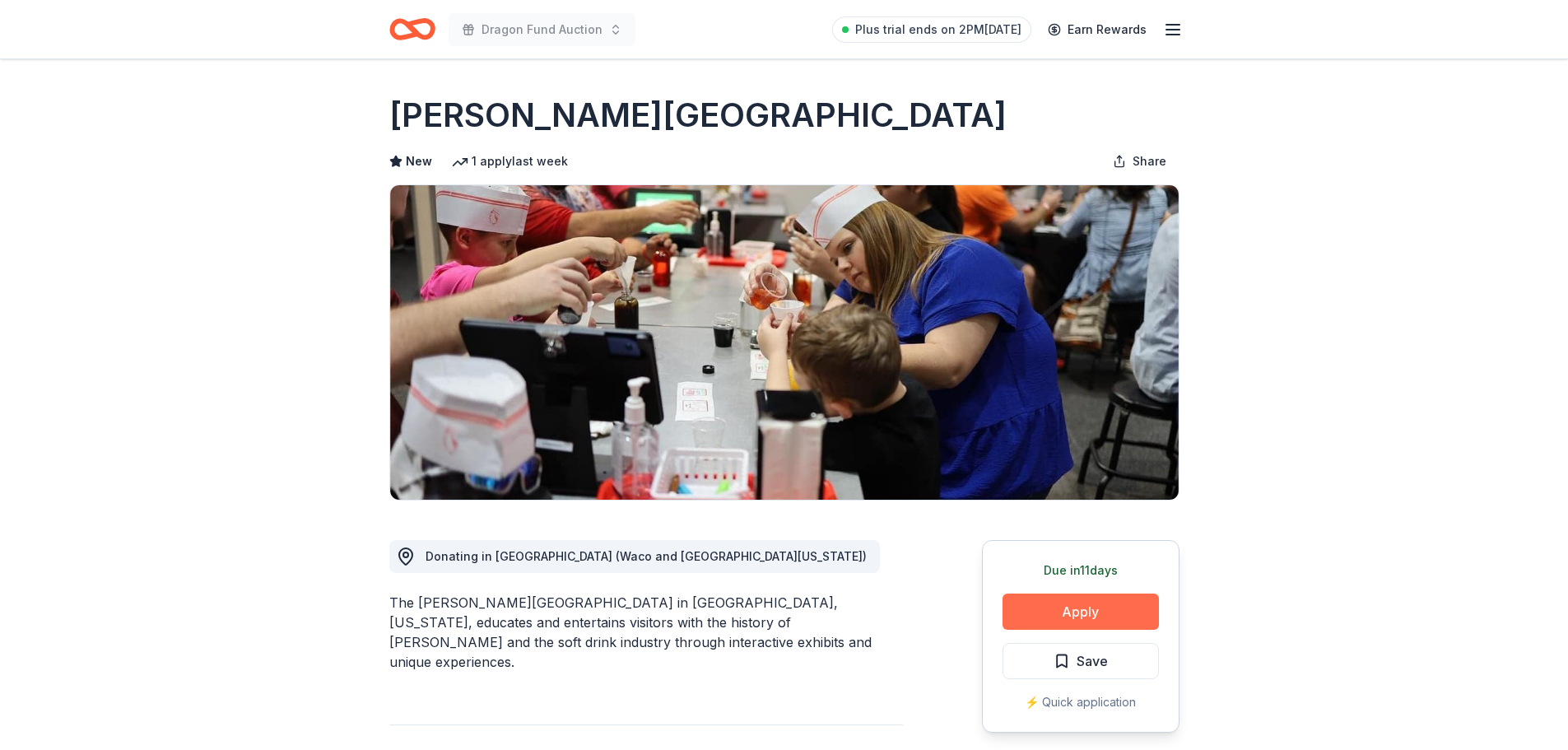
click at [1066, 621] on button "Apply" at bounding box center [1080, 611] width 157 height 37
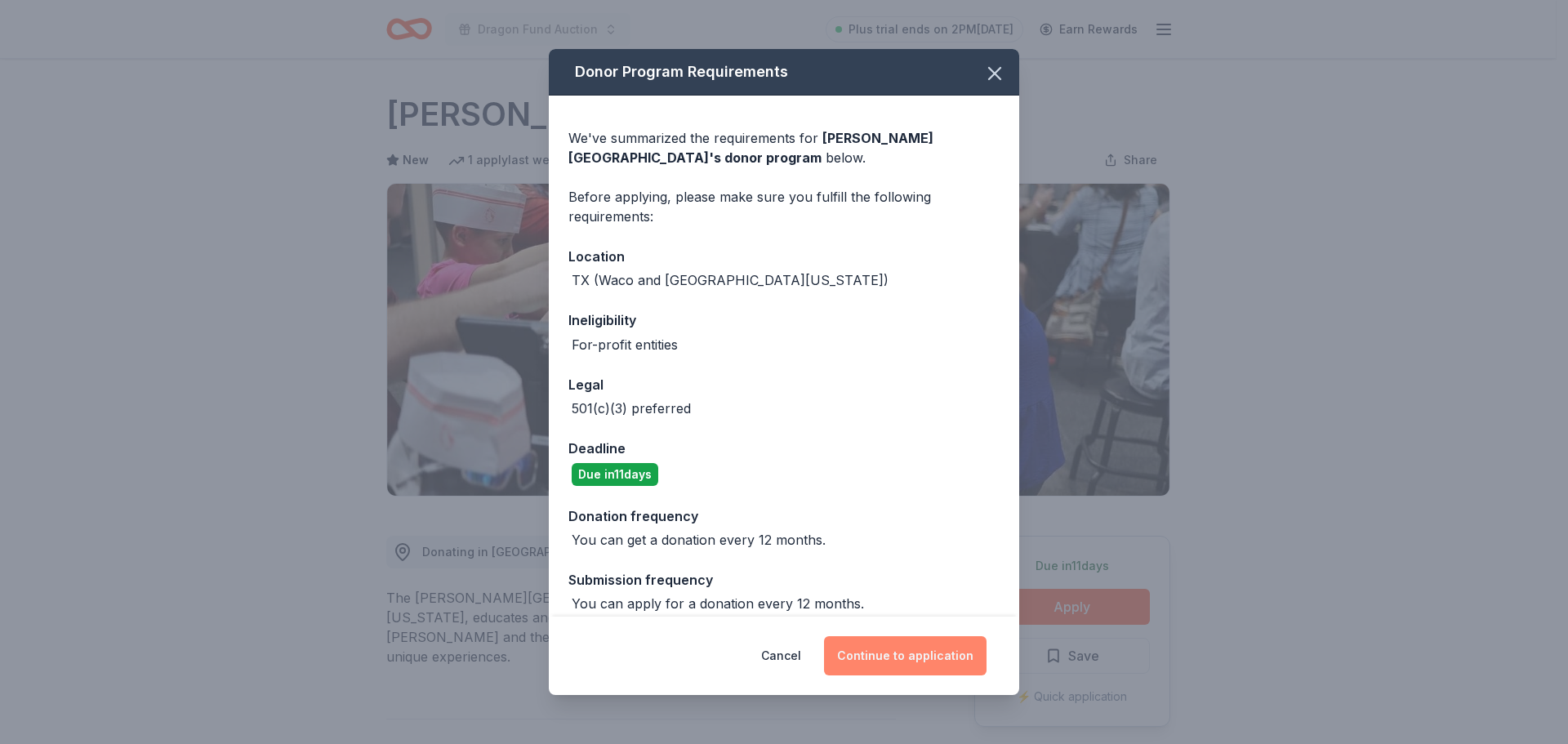
click at [911, 660] on button "Continue to application" at bounding box center [905, 655] width 162 height 39
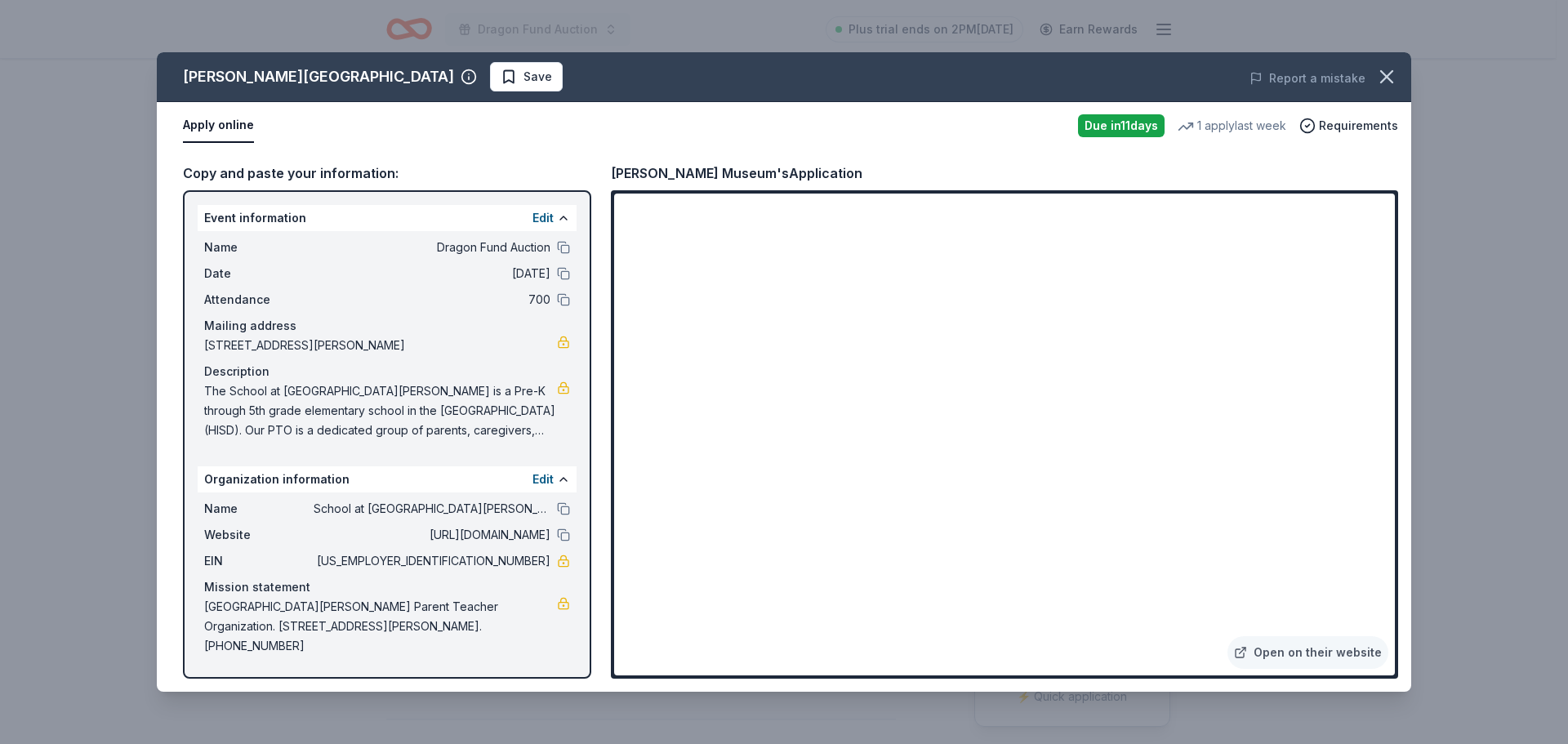
click at [185, 718] on div "Dr Pepper Museum Save Report a mistake Apply online Due in 11 days 1 apply last…" at bounding box center [784, 372] width 1568 height 744
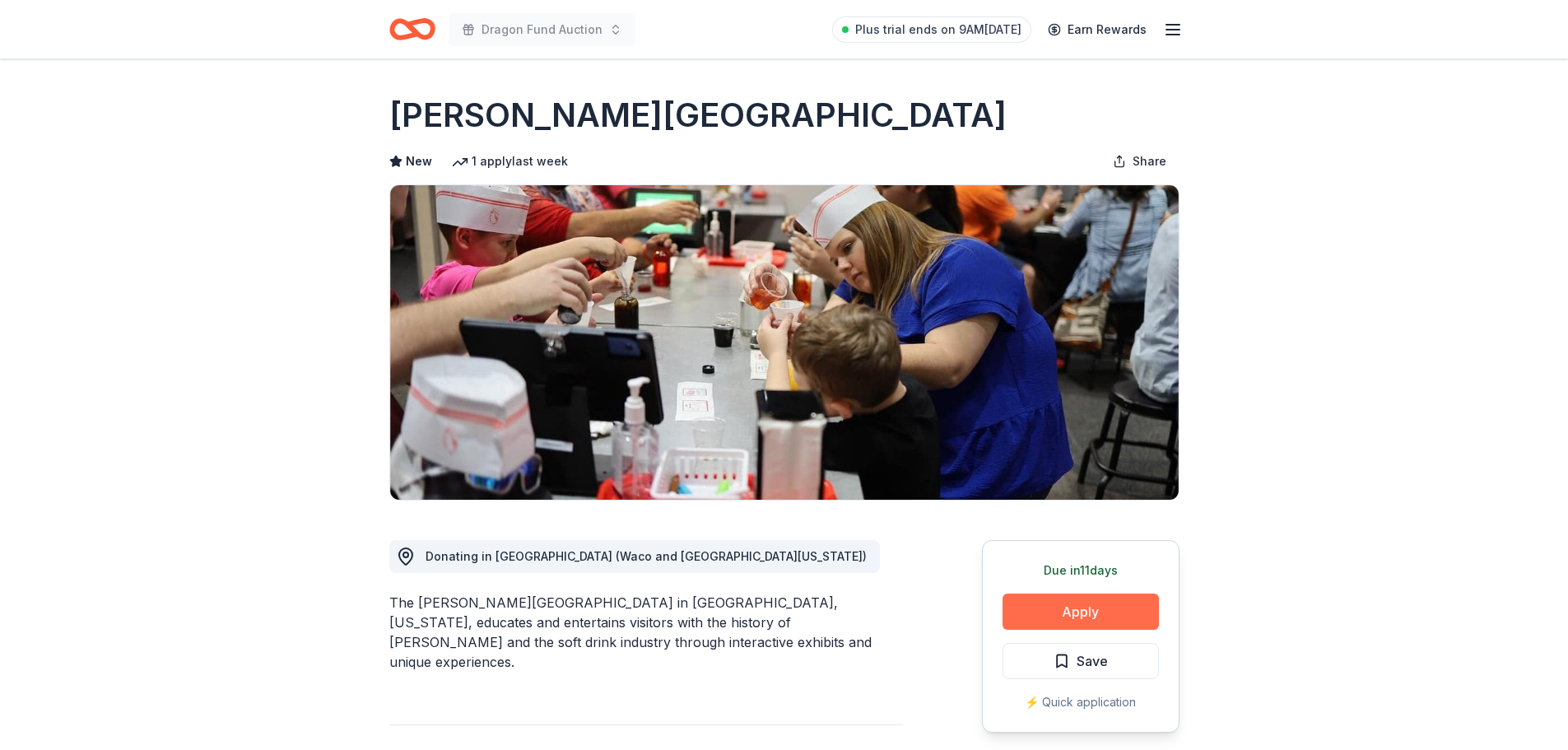
click at [1087, 607] on button "Apply" at bounding box center [1080, 611] width 157 height 37
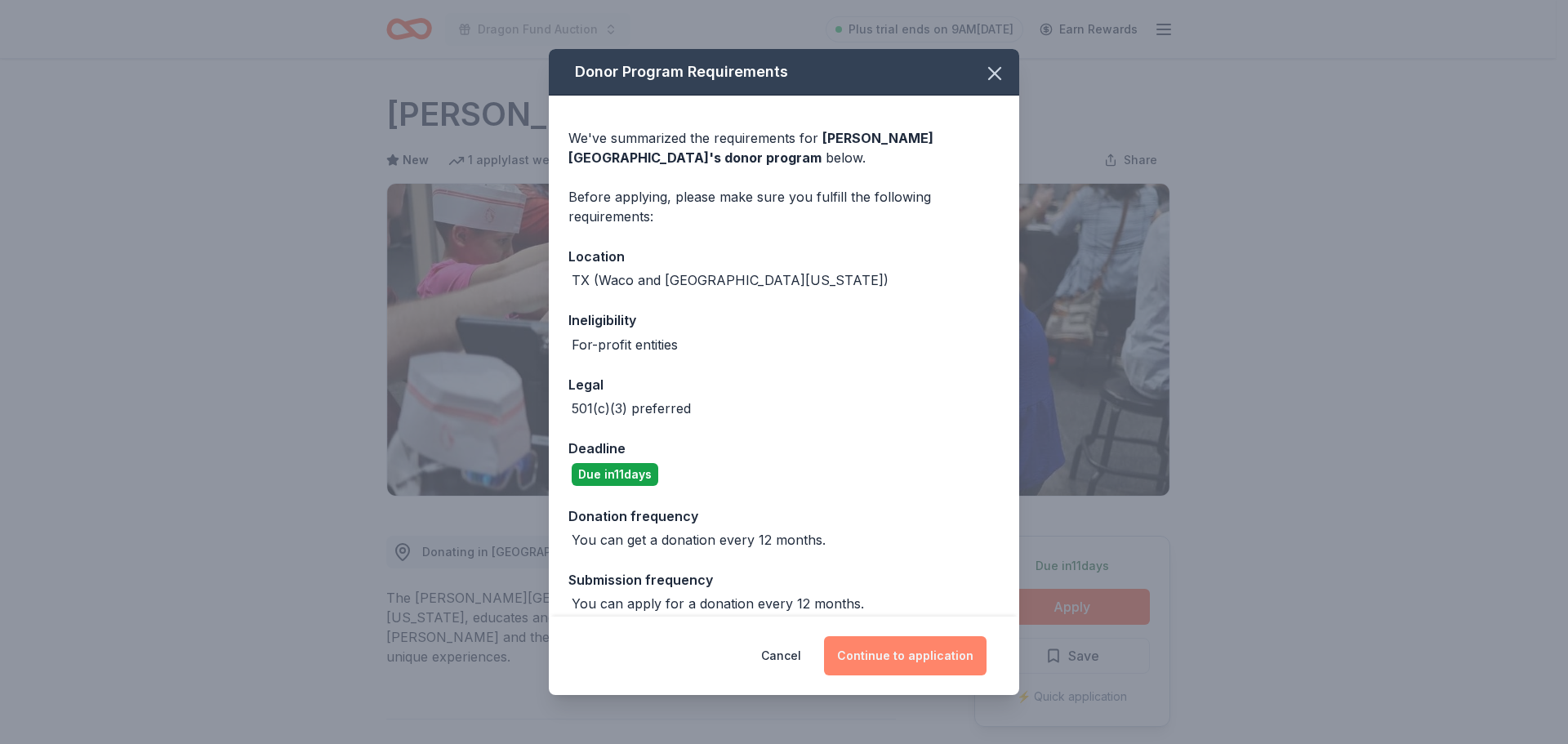
click at [909, 649] on button "Continue to application" at bounding box center [905, 655] width 162 height 39
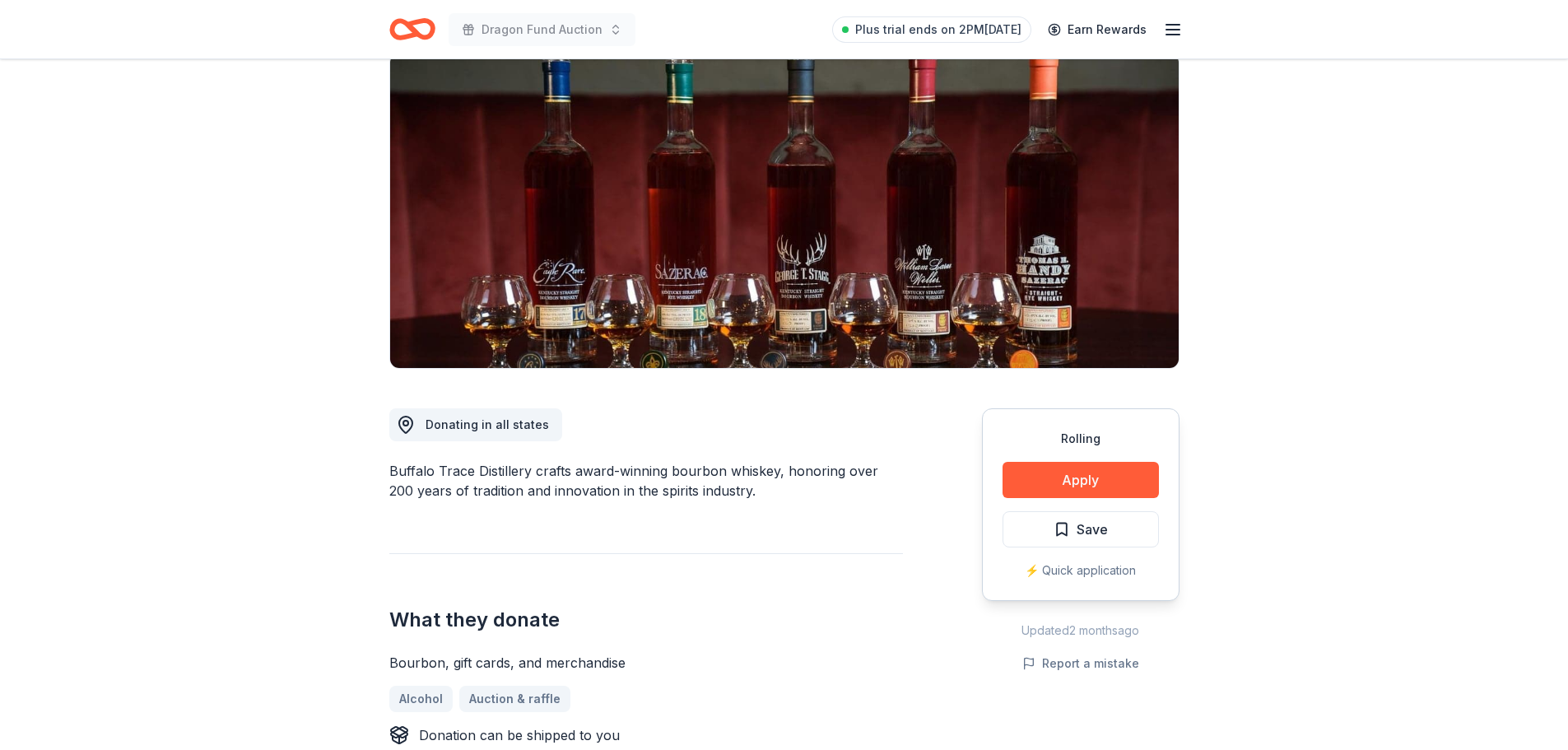
scroll to position [83, 0]
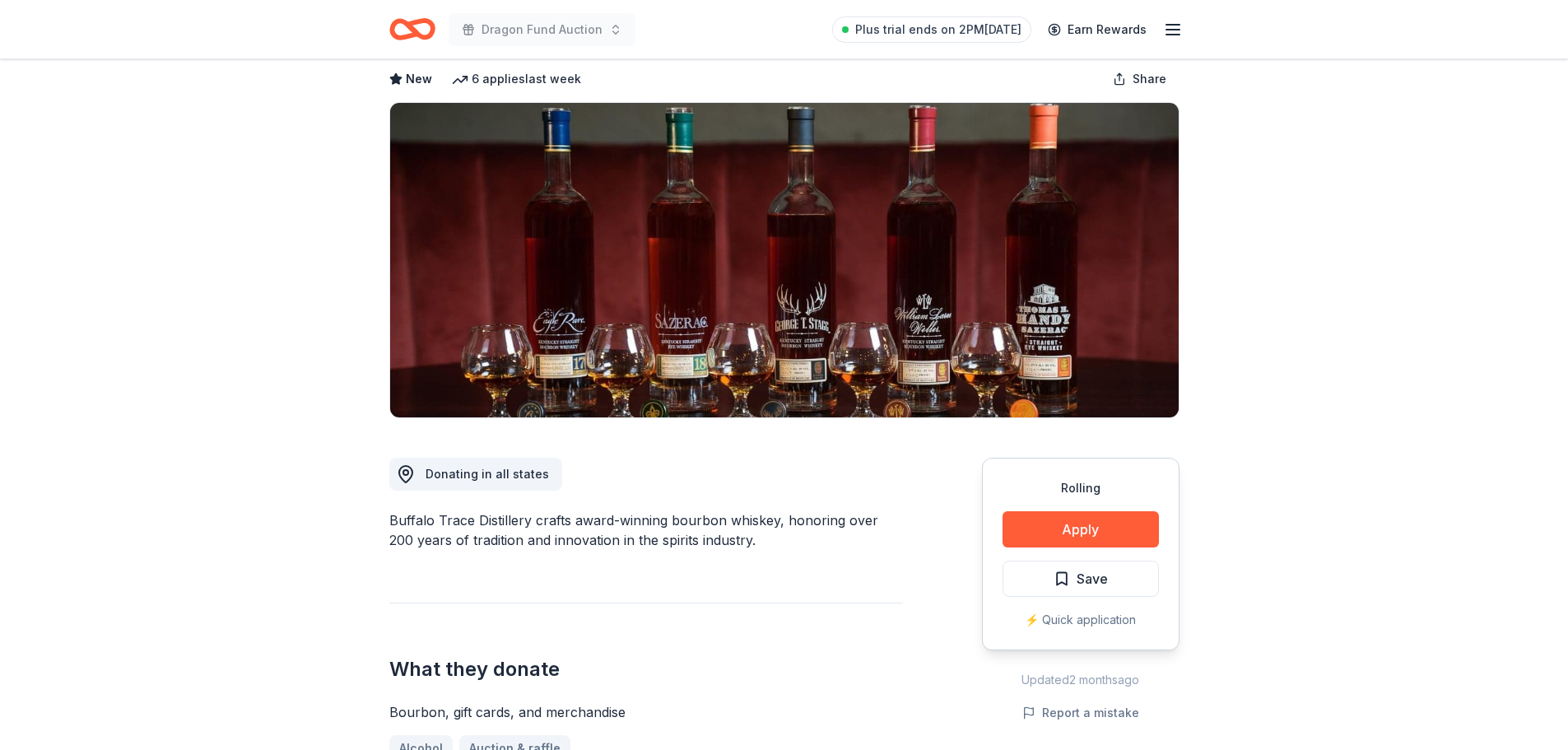
drag, startPoint x: 388, startPoint y: 518, endPoint x: 518, endPoint y: 525, distance: 130.2
drag, startPoint x: 398, startPoint y: 524, endPoint x: 523, endPoint y: 527, distance: 125.0
click at [523, 527] on div "Buffalo Trace Distillery crafts award-winning bourbon whiskey, honoring over 20…" at bounding box center [646, 530] width 514 height 39
drag, startPoint x: 551, startPoint y: 521, endPoint x: 391, endPoint y: 521, distance: 160.0
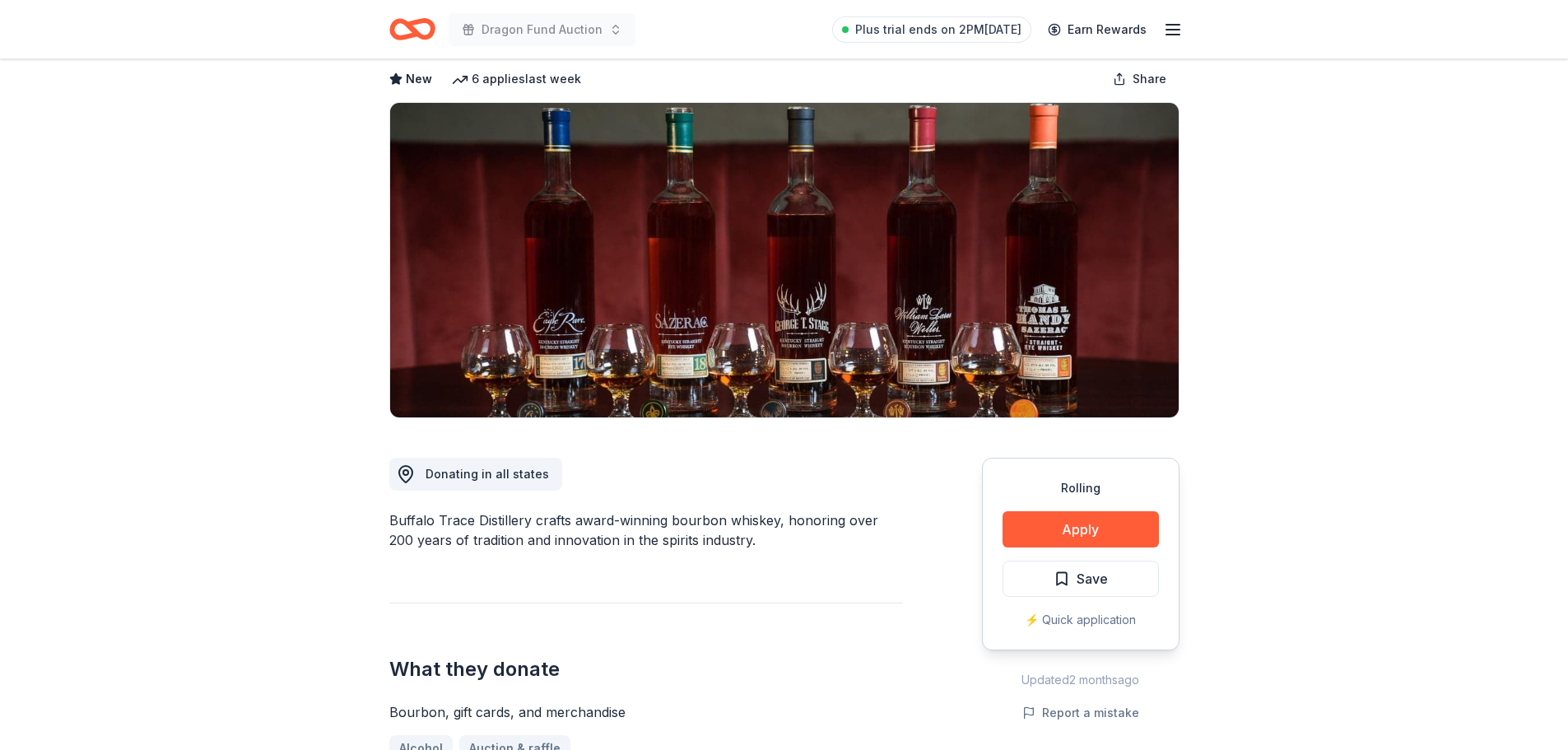
click at [391, 521] on div "Buffalo Trace Distillery crafts award-winning bourbon whiskey, honoring over 20…" at bounding box center [646, 530] width 514 height 39
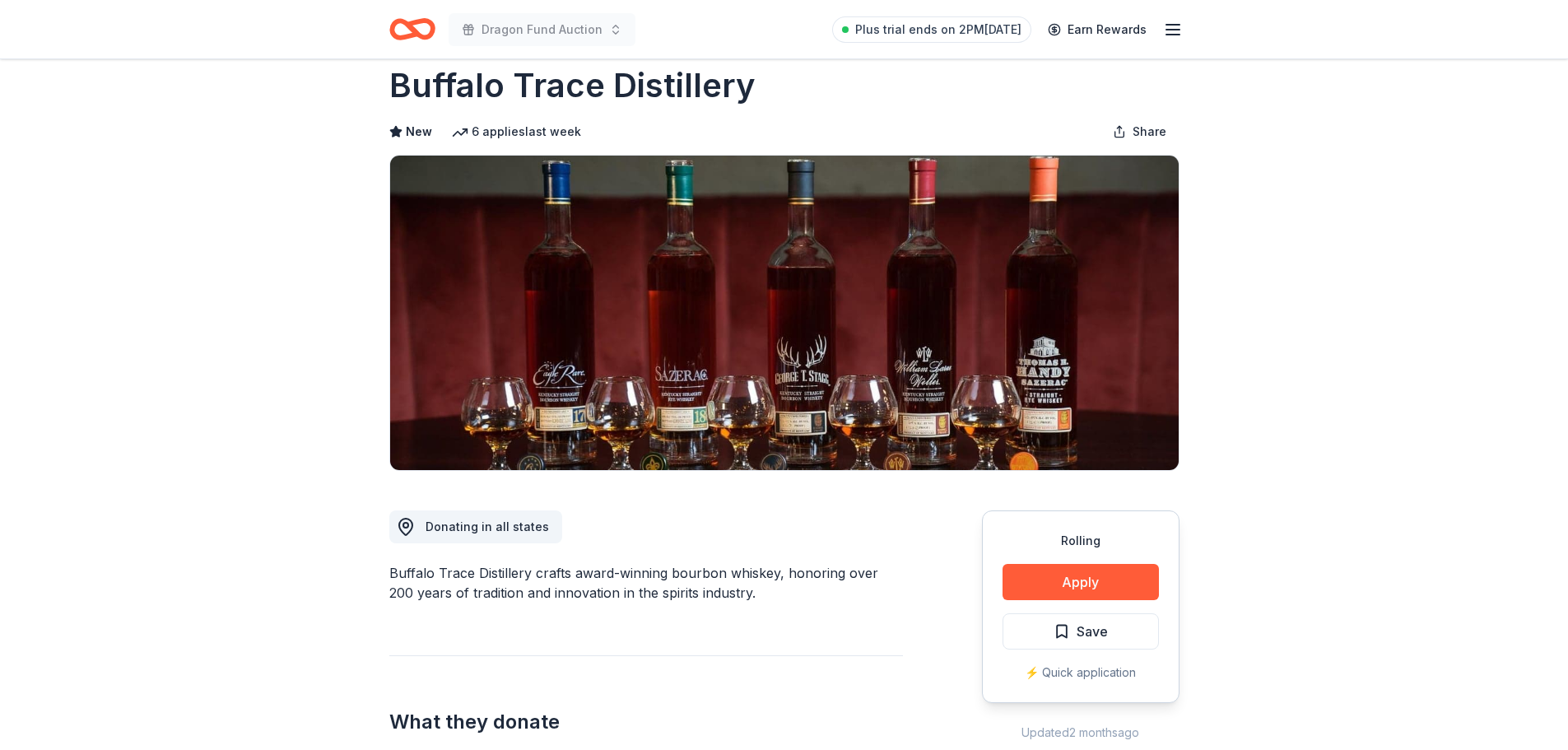
scroll to position [0, 0]
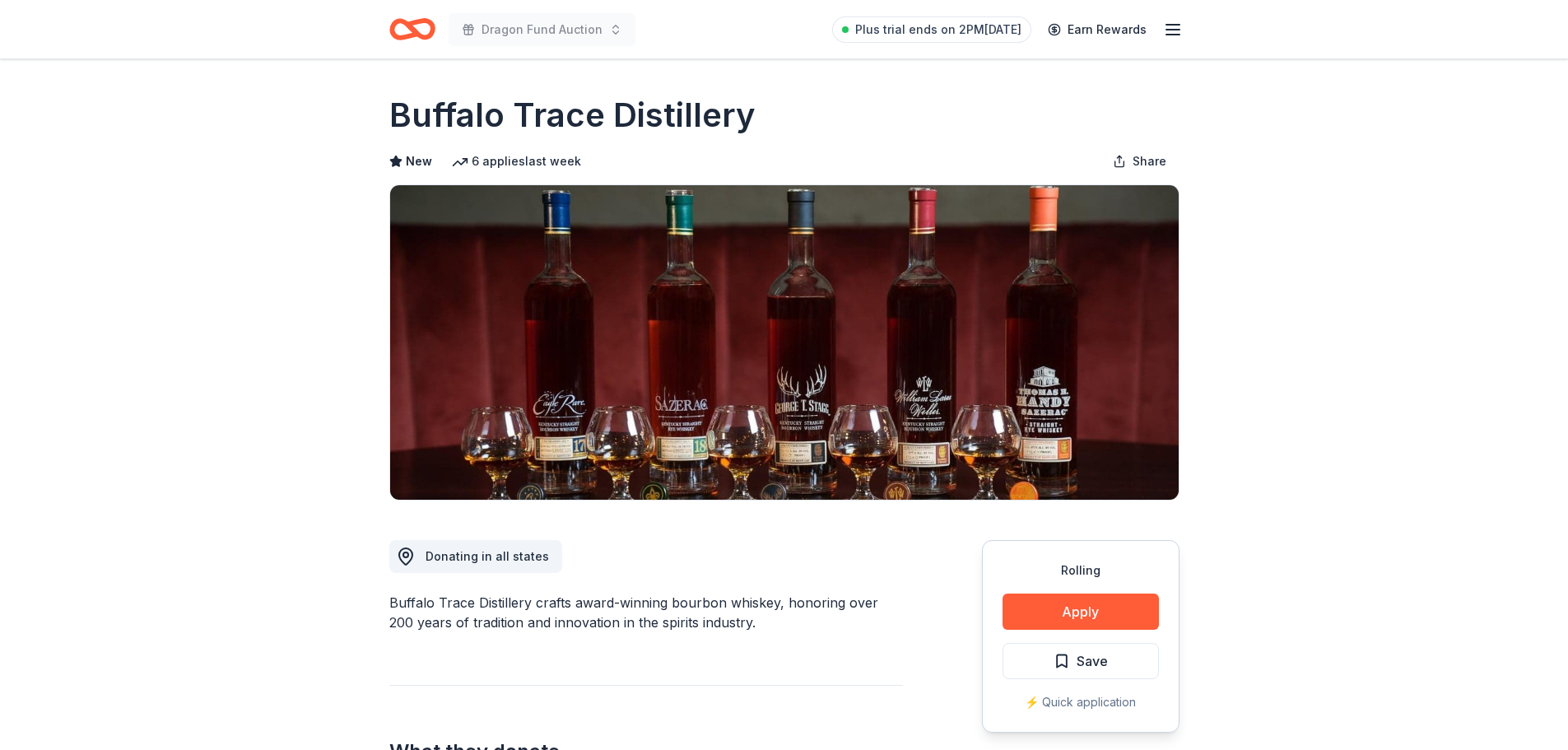
drag, startPoint x: 385, startPoint y: 113, endPoint x: 719, endPoint y: 118, distance: 334.0
drag, startPoint x: 763, startPoint y: 119, endPoint x: 428, endPoint y: 103, distance: 335.4
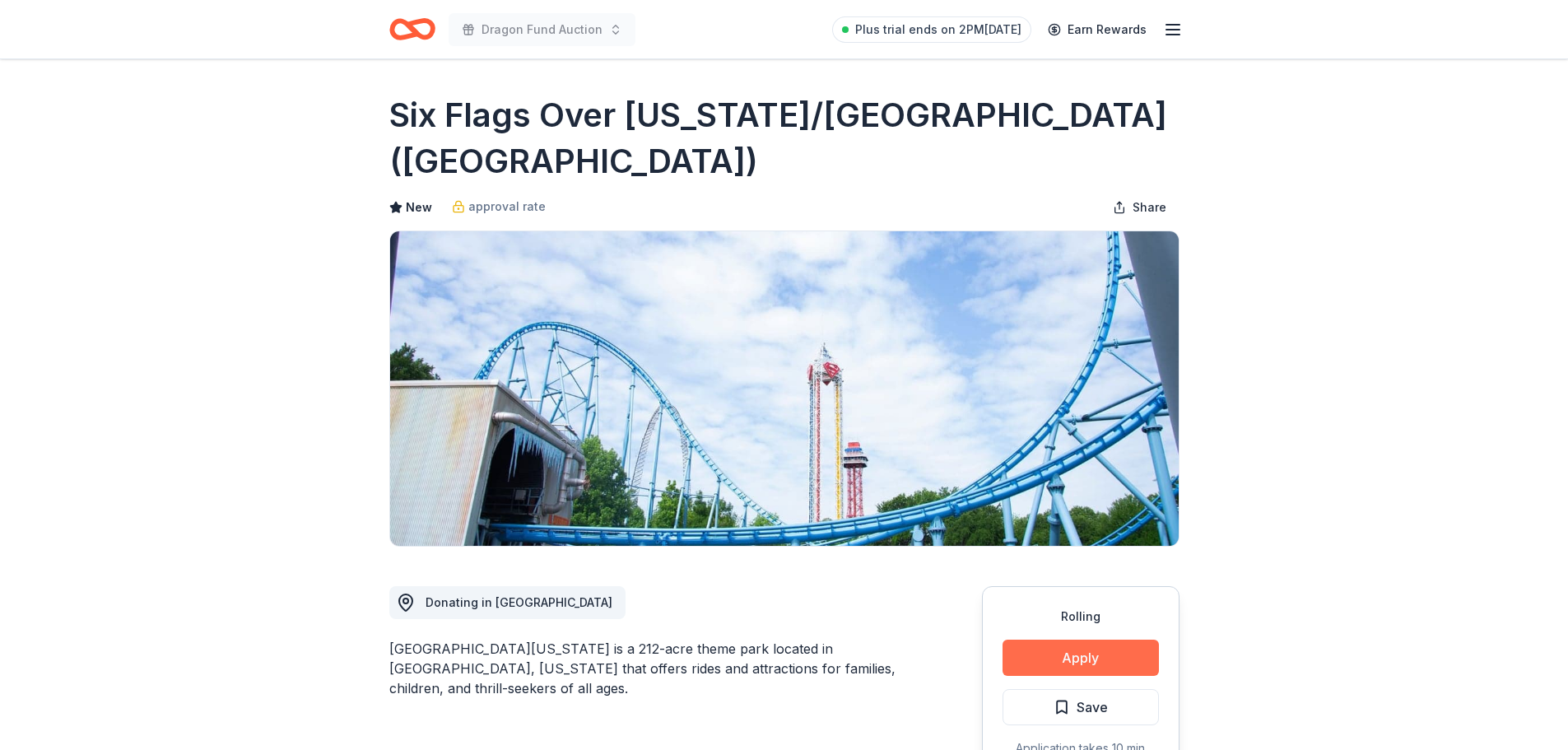
click at [1078, 650] on button "Apply" at bounding box center [1080, 658] width 157 height 37
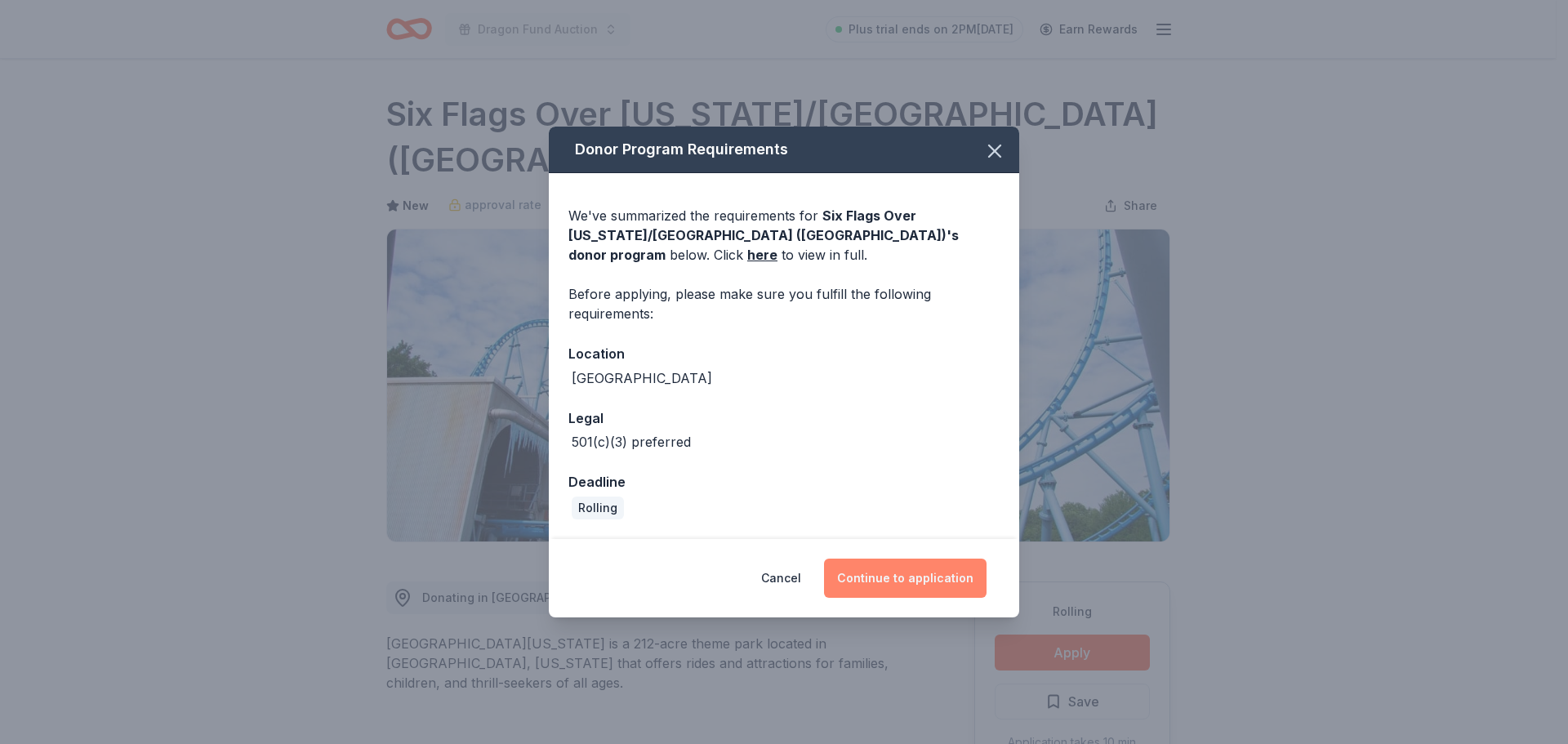
click at [933, 575] on button "Continue to application" at bounding box center [905, 578] width 162 height 39
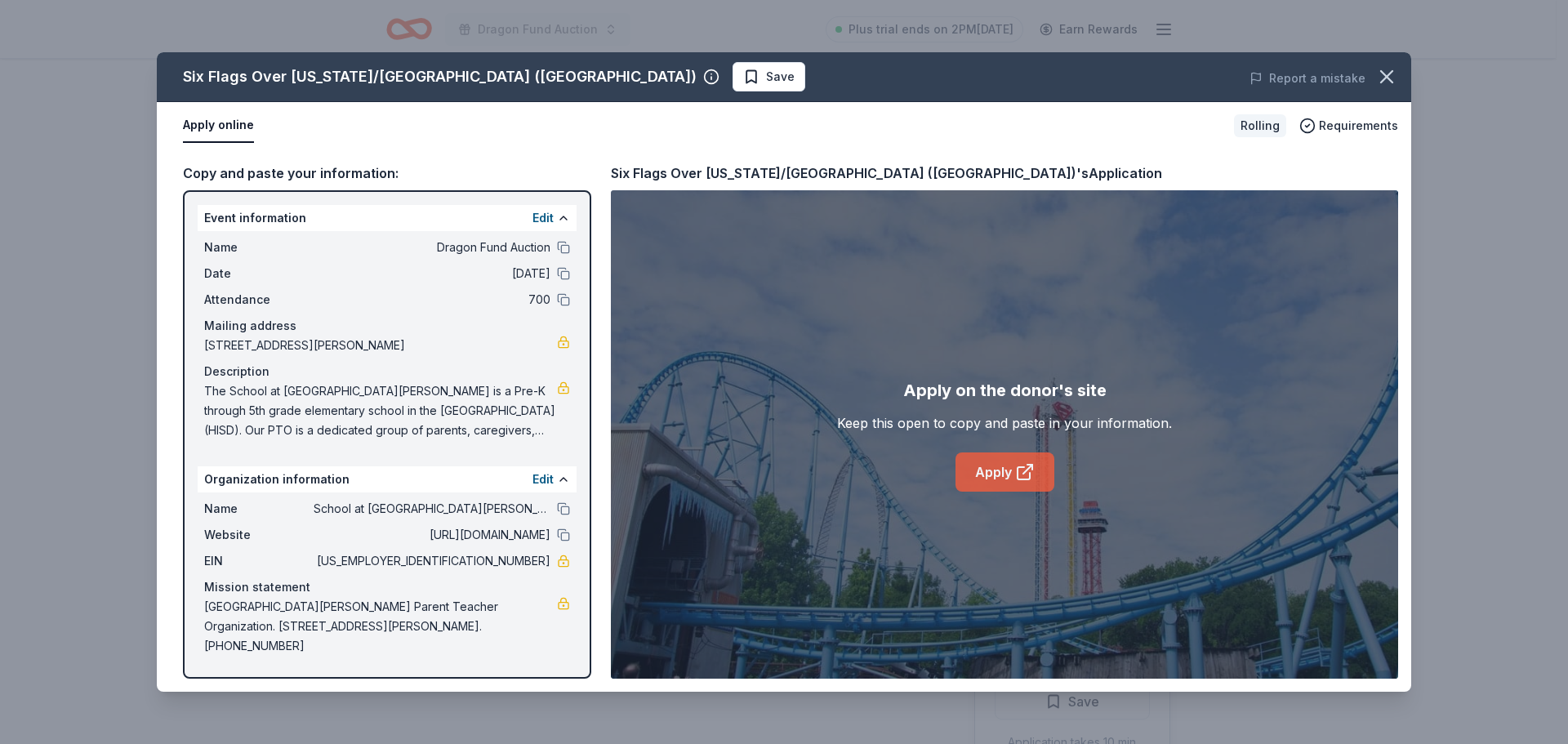
click at [997, 472] on link "Apply" at bounding box center [1005, 472] width 99 height 39
click at [1386, 80] on icon "button" at bounding box center [1386, 76] width 23 height 23
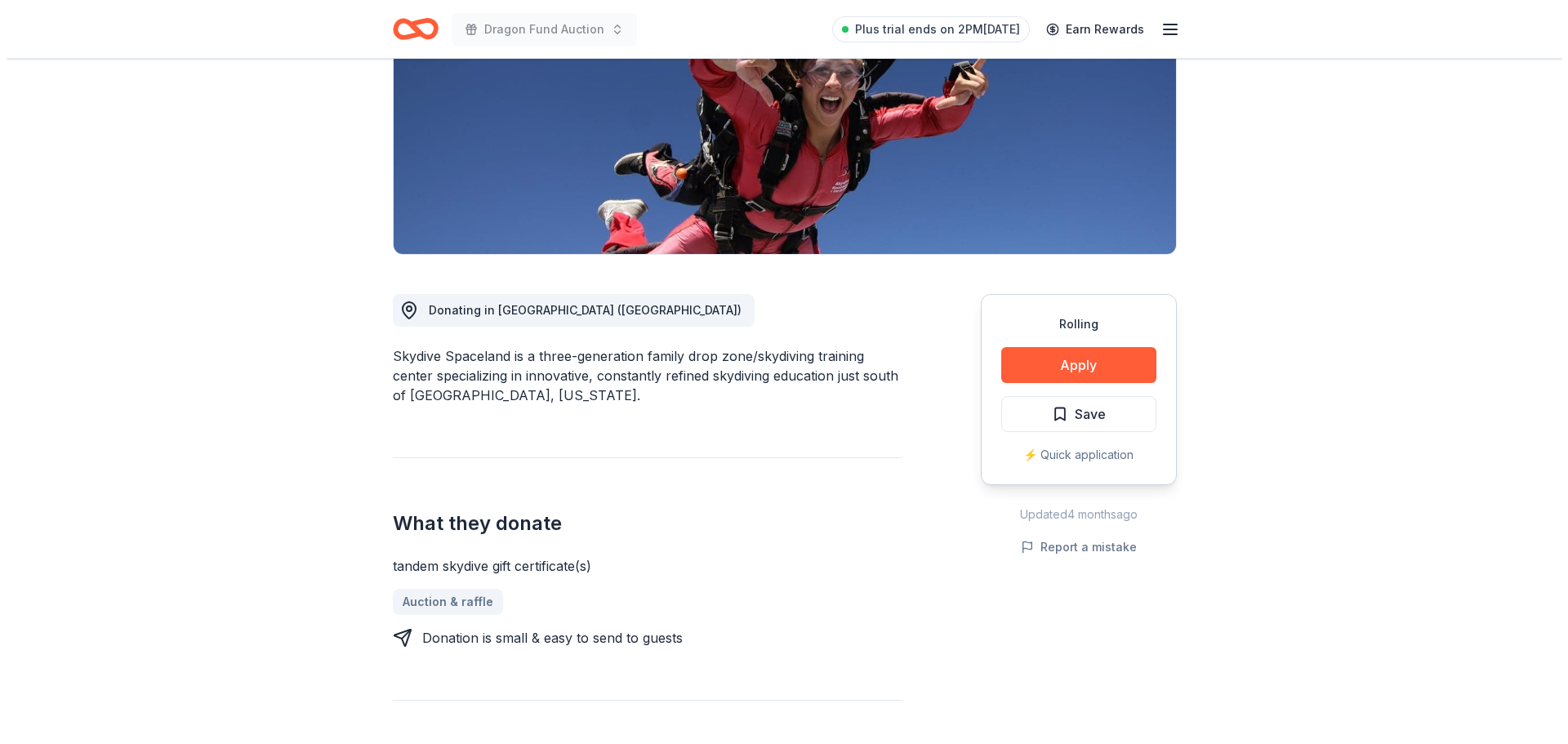
scroll to position [245, 0]
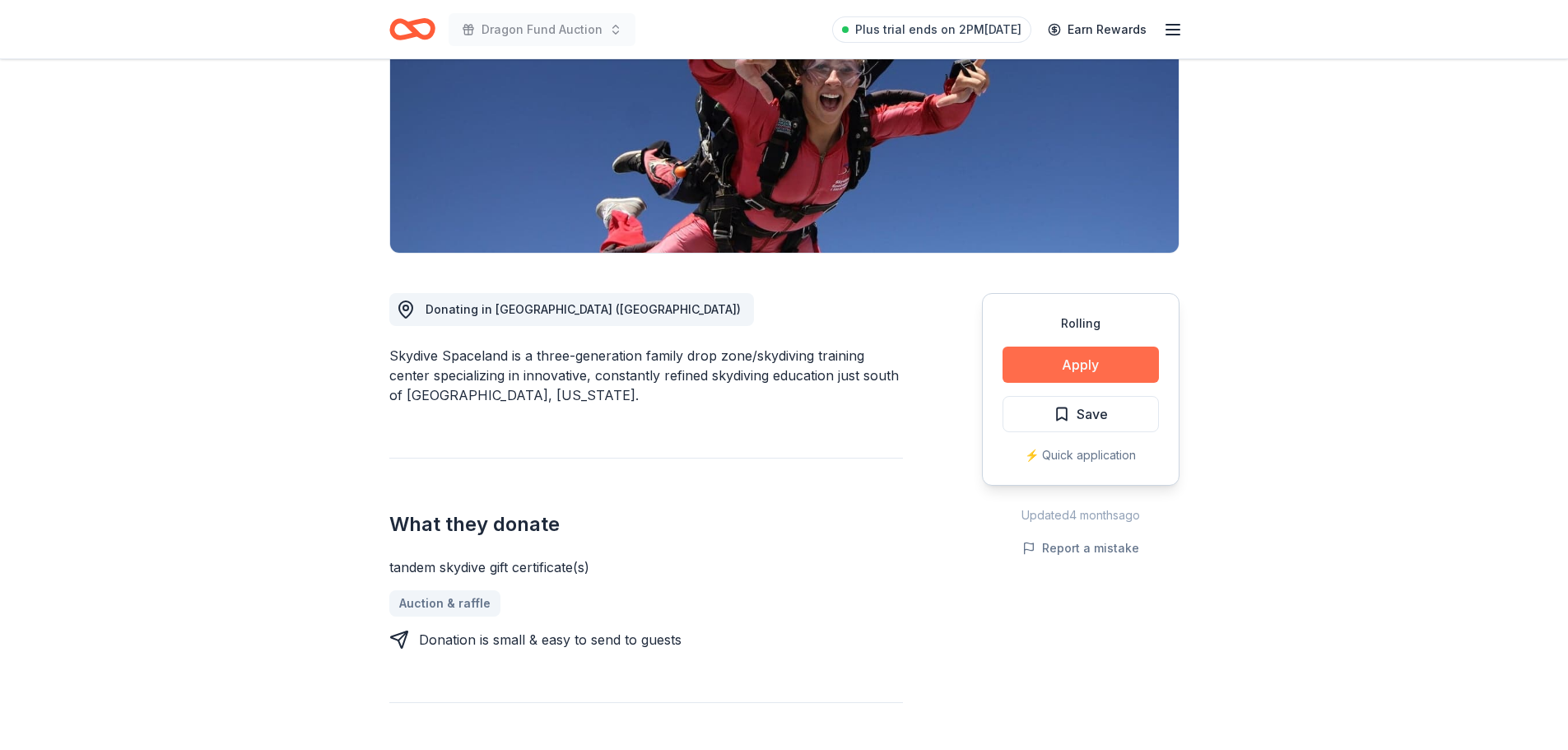
click at [1086, 369] on button "Apply" at bounding box center [1080, 364] width 157 height 37
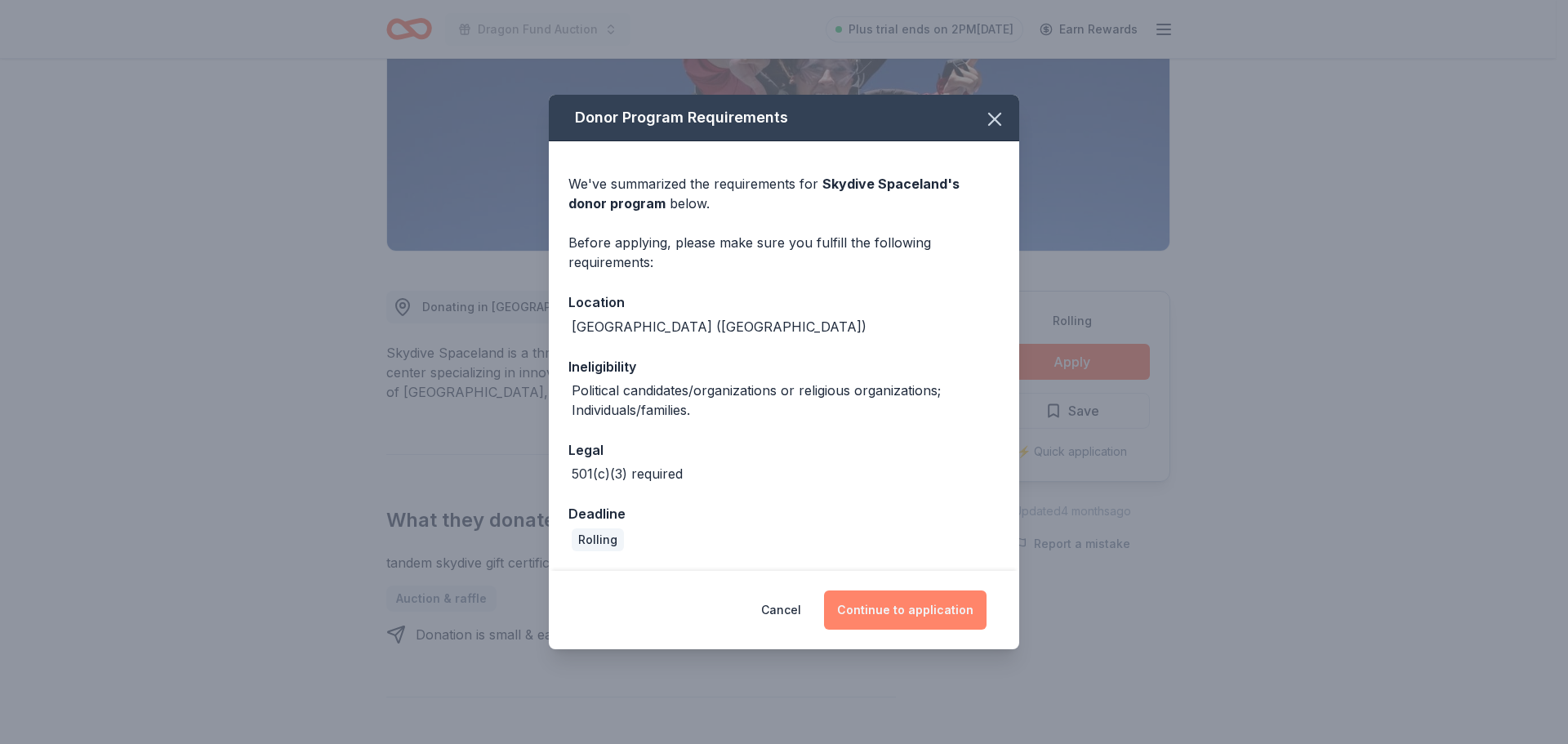
click at [919, 607] on button "Continue to application" at bounding box center [905, 610] width 162 height 39
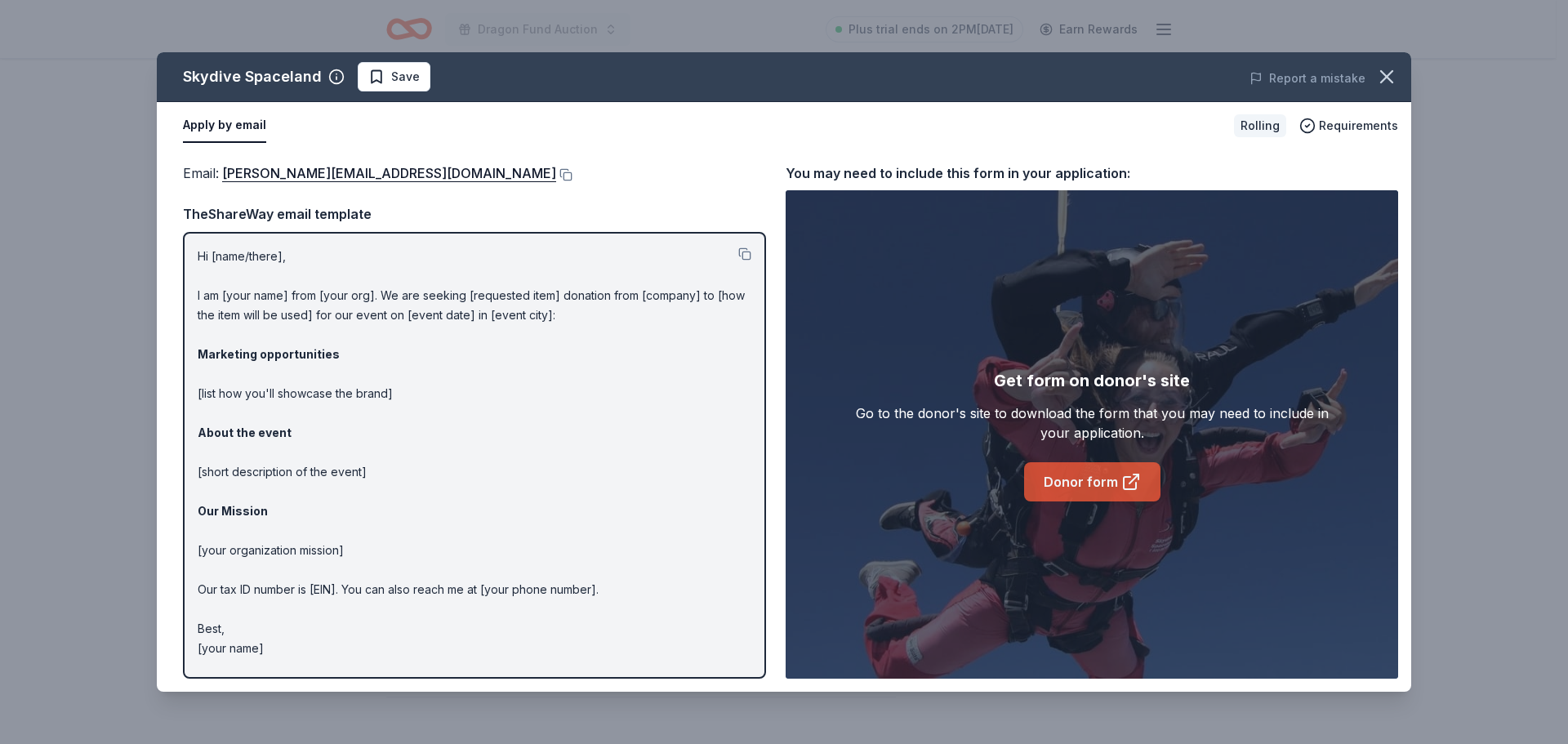
click at [1107, 494] on link "Donor form" at bounding box center [1093, 481] width 137 height 39
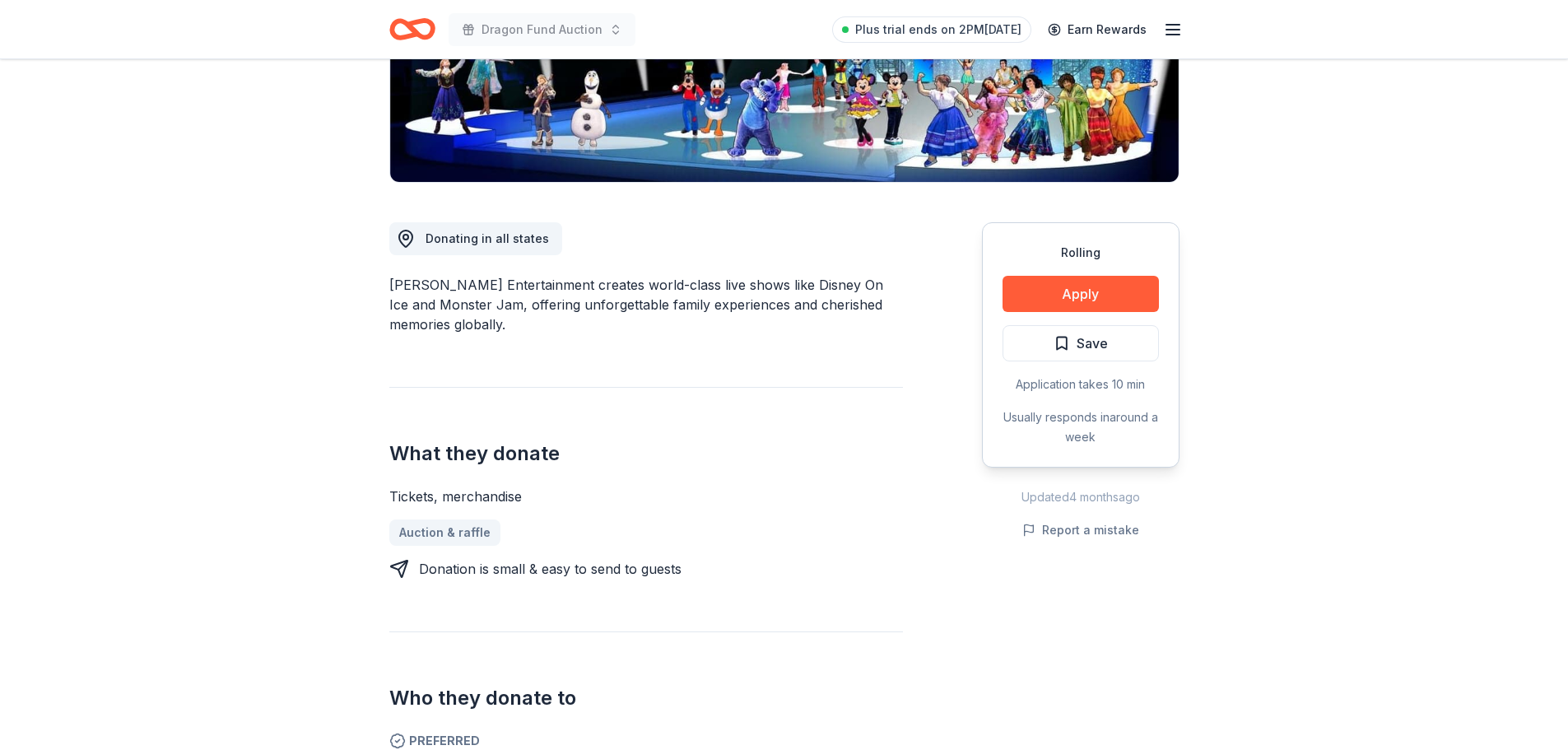
scroll to position [412, 0]
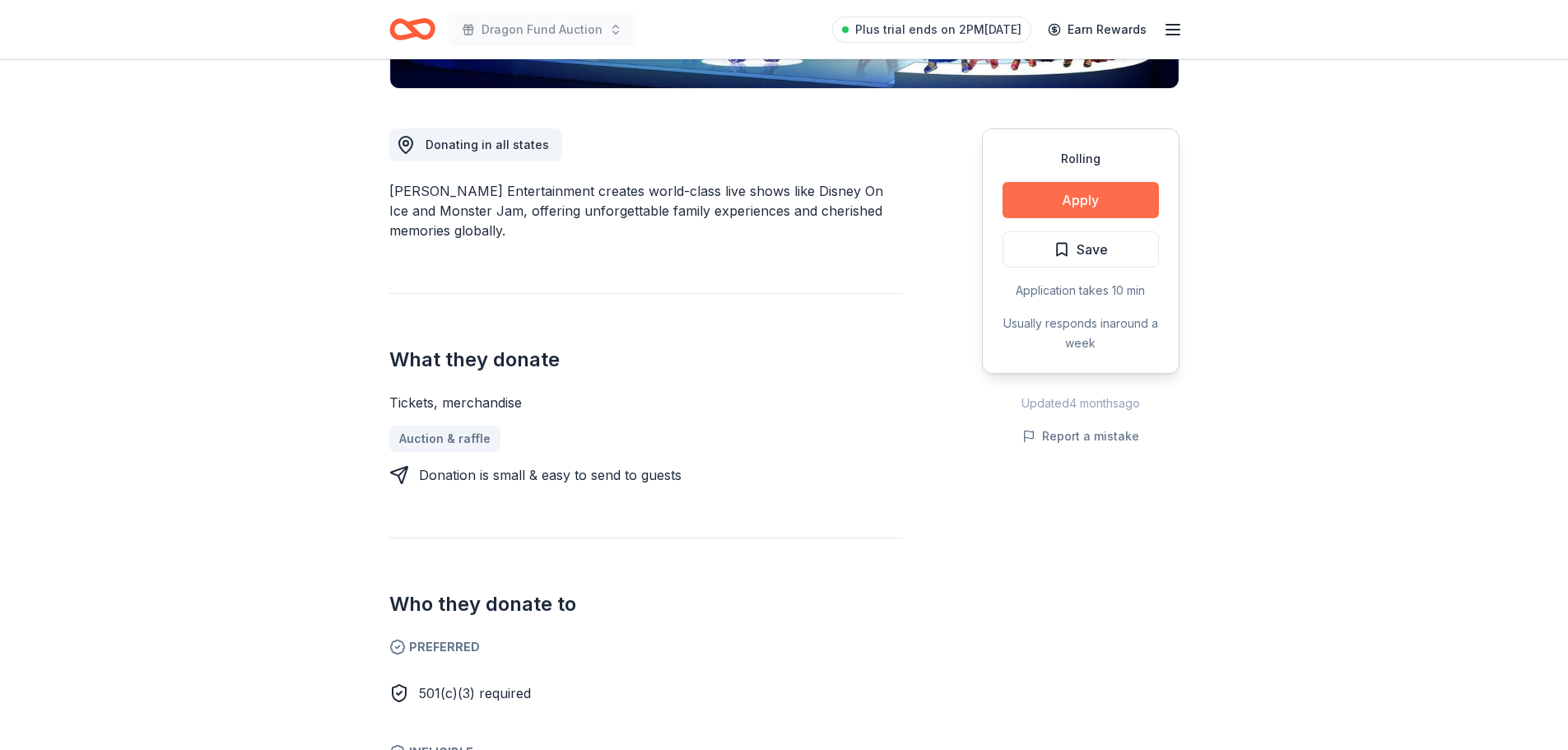
click at [1142, 192] on button "Apply" at bounding box center [1080, 200] width 157 height 37
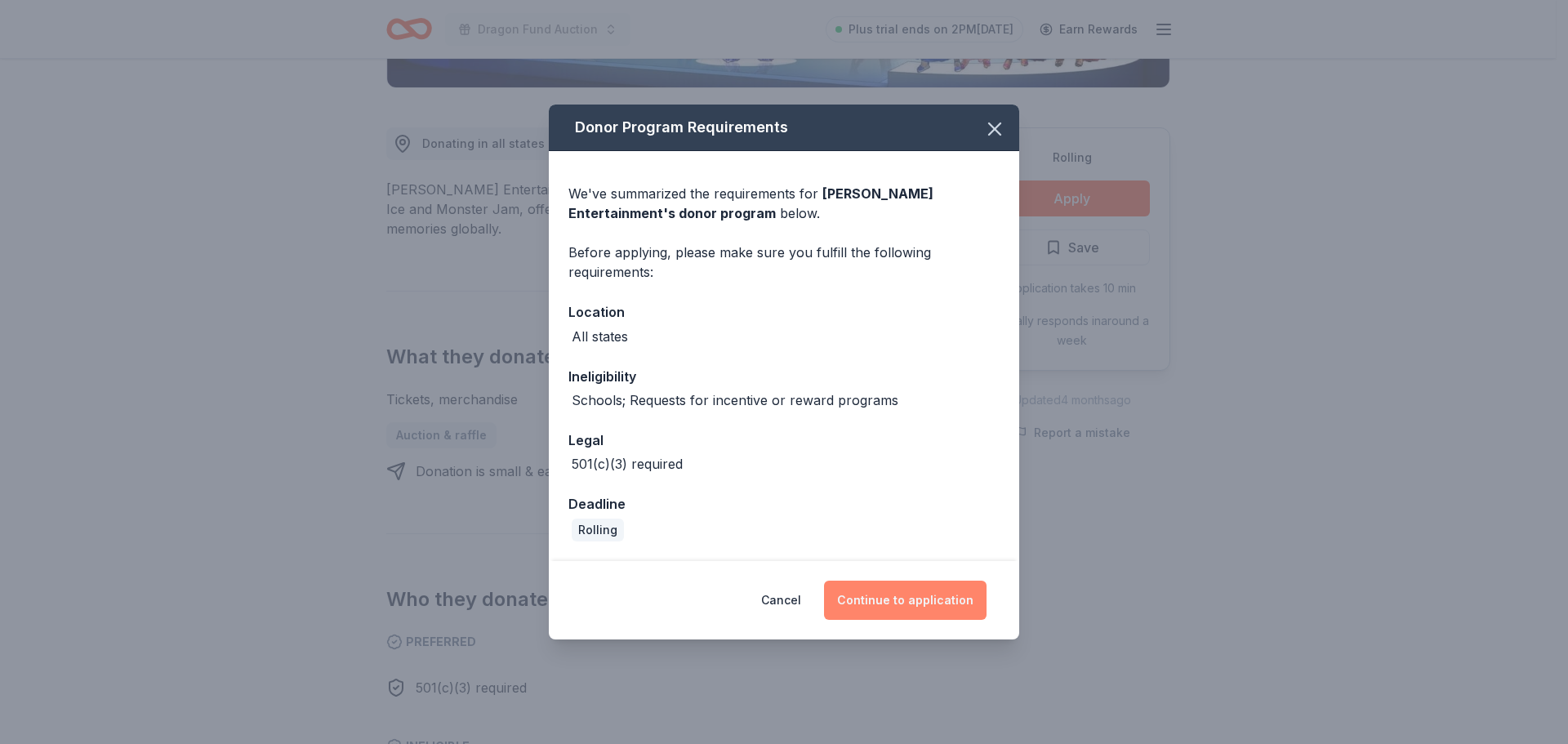
click at [914, 611] on button "Continue to application" at bounding box center [905, 600] width 162 height 39
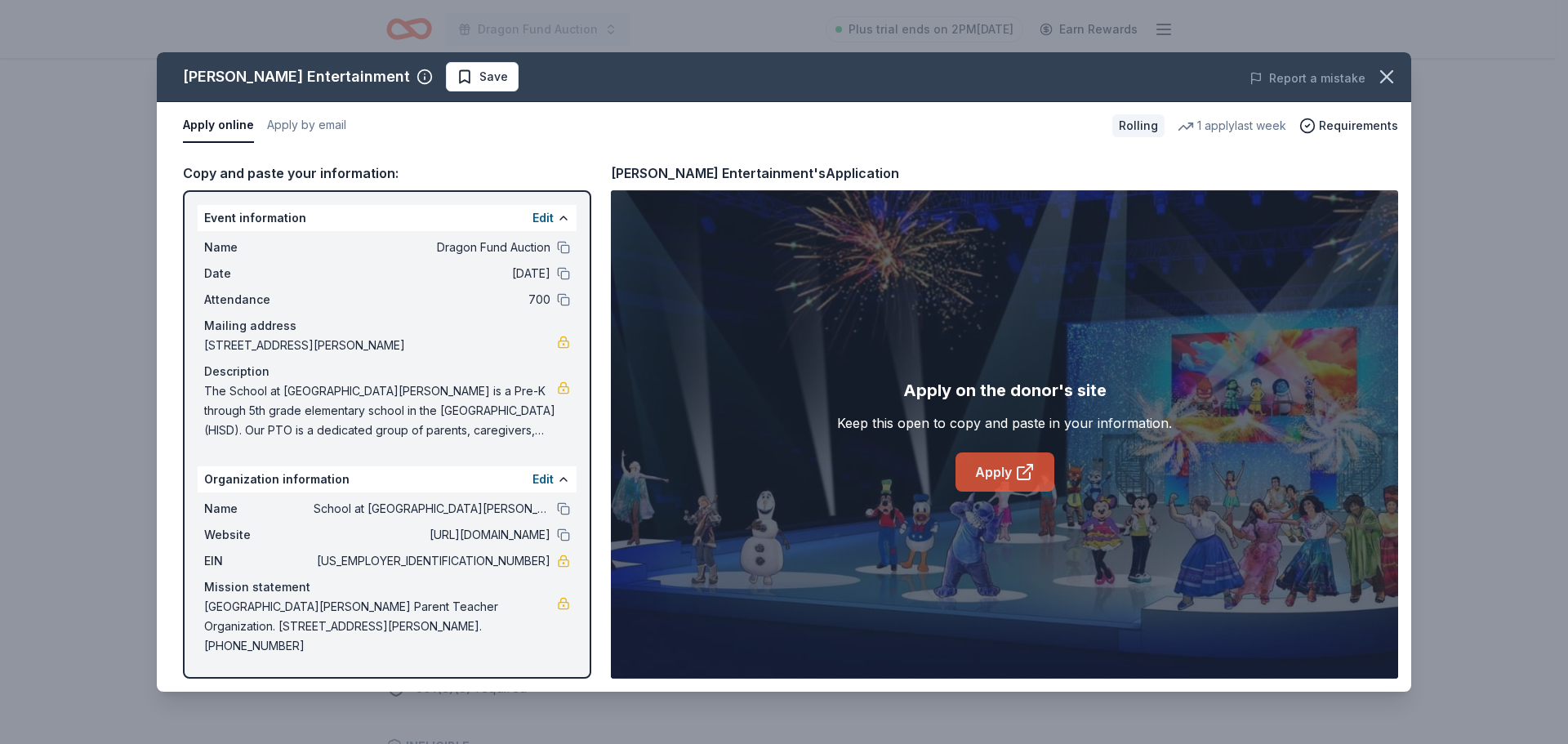
click at [991, 477] on link "Apply" at bounding box center [1005, 472] width 99 height 39
click at [1385, 79] on icon "button" at bounding box center [1387, 77] width 12 height 12
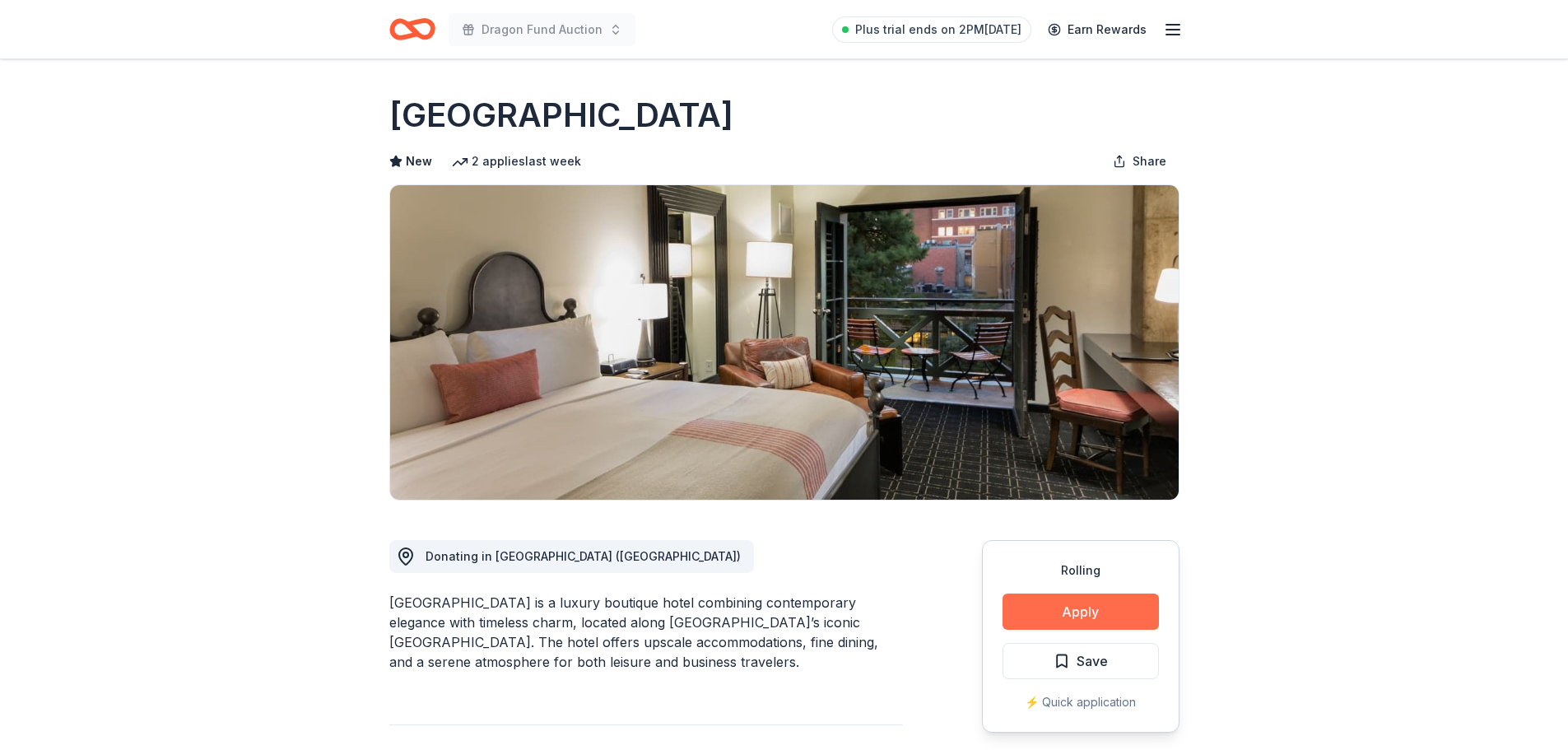
click at [1087, 606] on button "Apply" at bounding box center [1080, 611] width 157 height 37
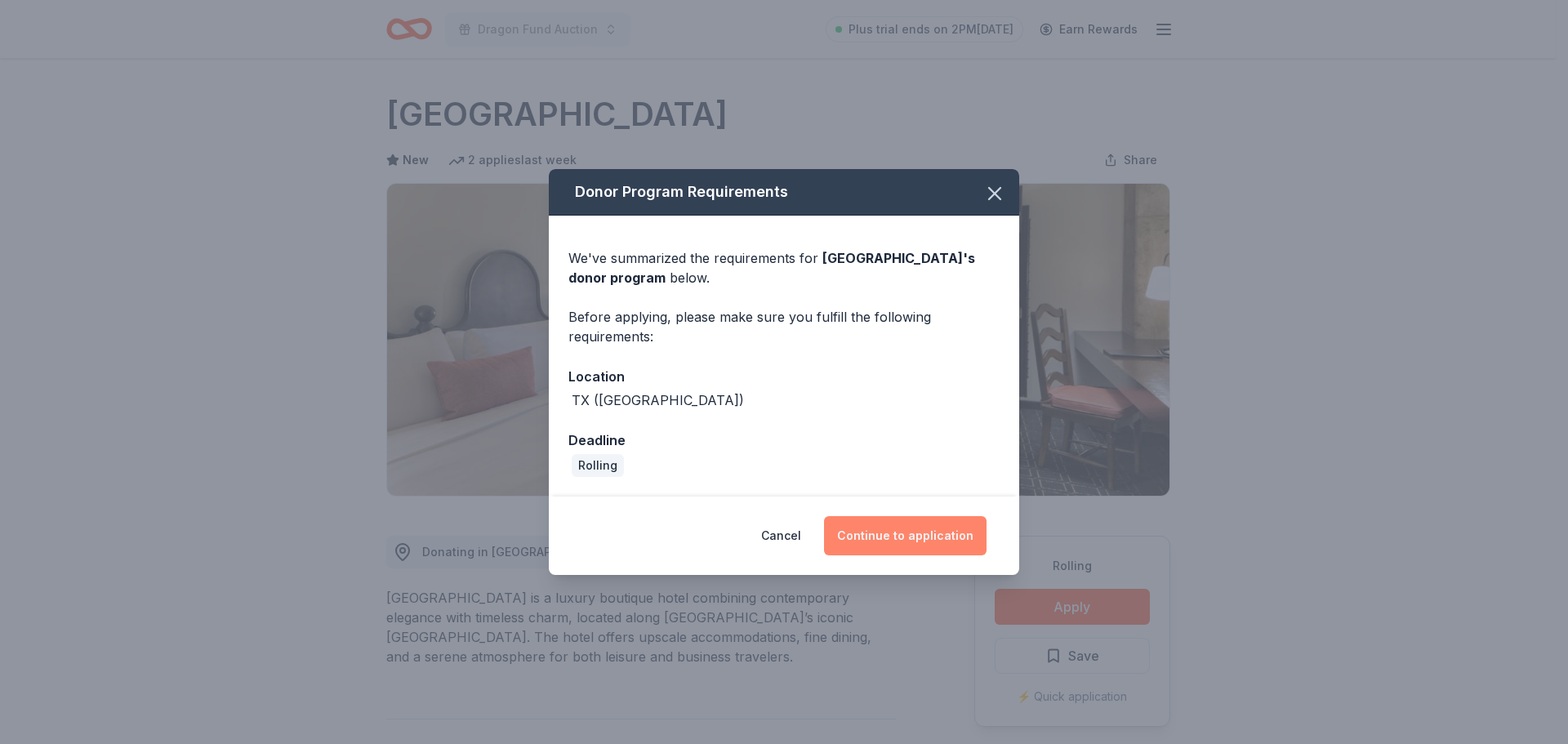
click at [914, 535] on button "Continue to application" at bounding box center [905, 535] width 162 height 39
